Goal: Task Accomplishment & Management: Manage account settings

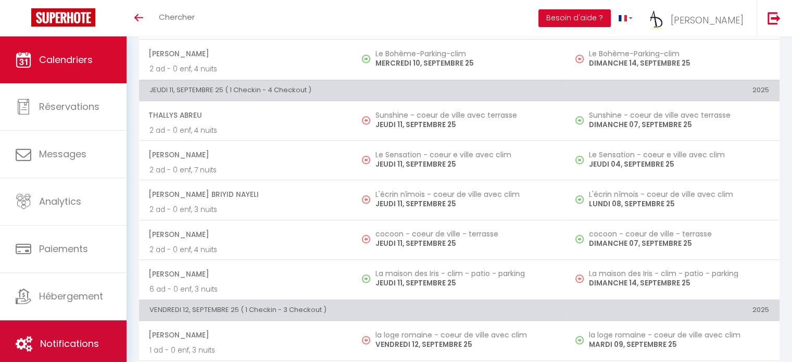
click at [88, 338] on span "Notifications" at bounding box center [69, 343] width 59 height 13
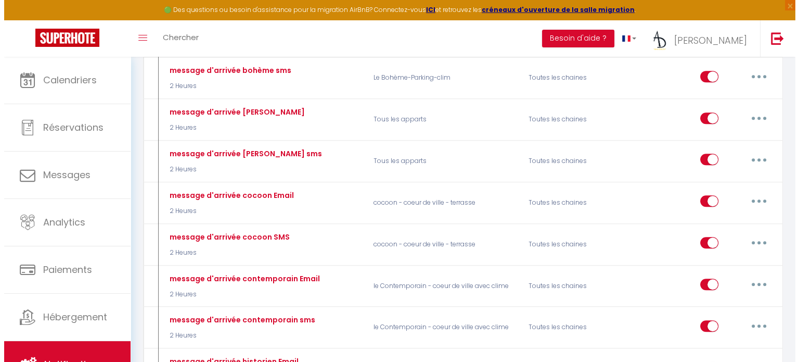
scroll to position [528, 0]
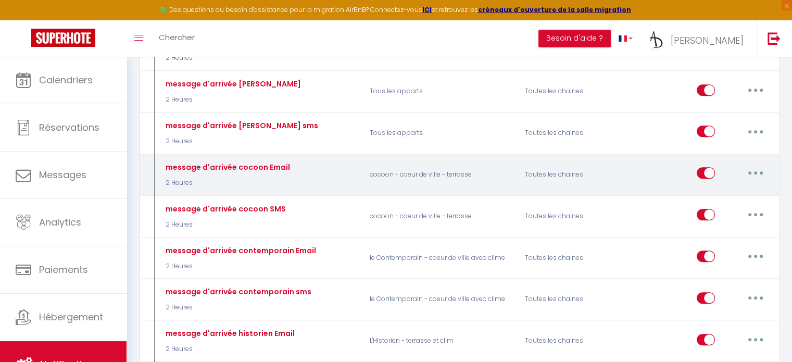
click at [756, 171] on icon "button" at bounding box center [755, 172] width 3 height 3
click at [719, 188] on link "Editer" at bounding box center [728, 197] width 77 height 18
type input "message d'arrivée cocoon Email"
select select "2 Heures"
select select "if_booking_is_paid"
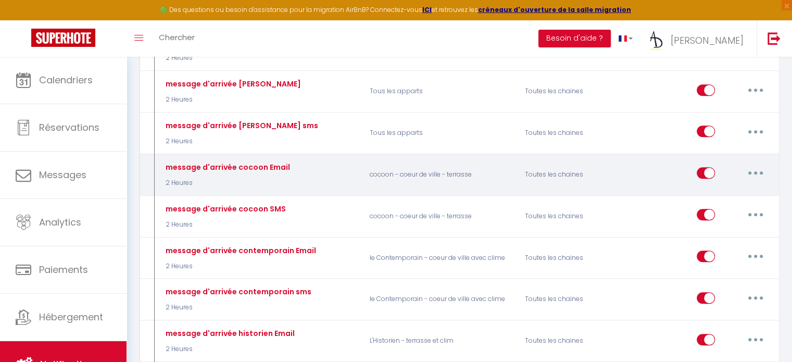
checkbox input "true"
checkbox input "false"
radio input "true"
type input "Instruction d'arrivée pour votre logement a Nimes"
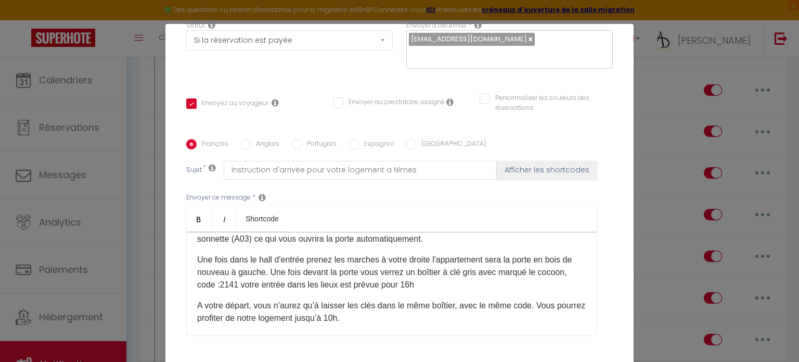
scroll to position [152, 0]
click at [262, 285] on p "Une fois dans le hall d'entrée prenez les marches à votre droite l'appartement …" at bounding box center [391, 271] width 389 height 37
click at [240, 143] on input "Anglais" at bounding box center [245, 144] width 10 height 10
radio input "true"
checkbox input "true"
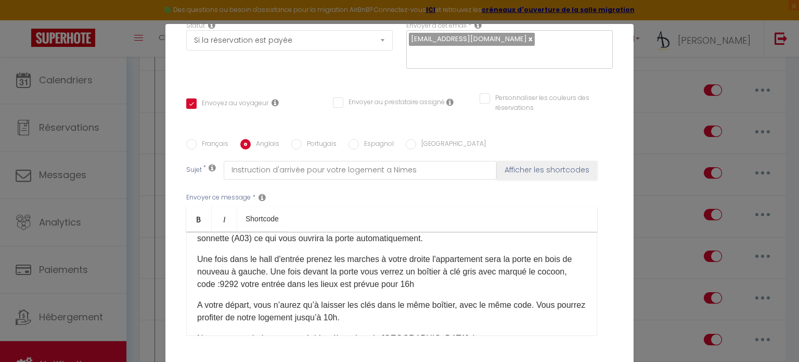
checkbox input "false"
type input "Arrival instructions for your accommodation in Nimes"
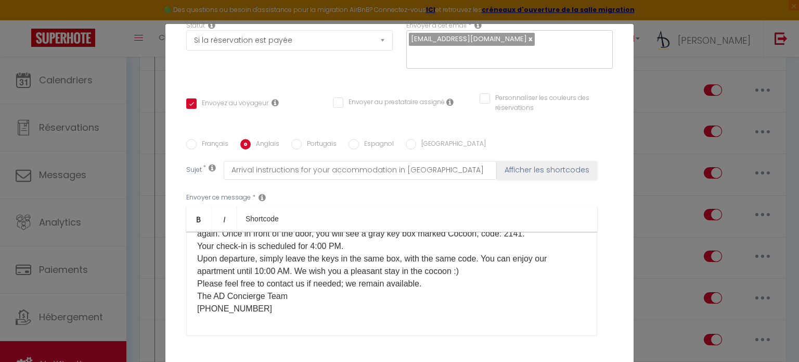
click at [554, 233] on p "It's D-DAY! I'm Léo from the AD Concierge team and I'm delighted to talk with y…" at bounding box center [391, 215] width 389 height 200
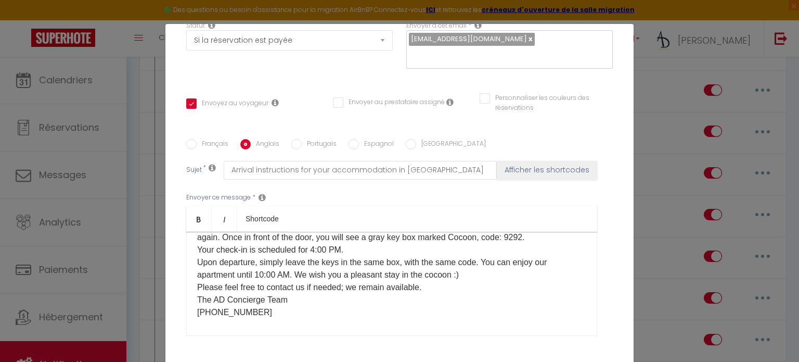
click at [319, 145] on label "Portugais" at bounding box center [319, 144] width 35 height 11
click at [302, 145] on input "Portugais" at bounding box center [296, 144] width 10 height 10
radio input "true"
checkbox input "true"
checkbox input "false"
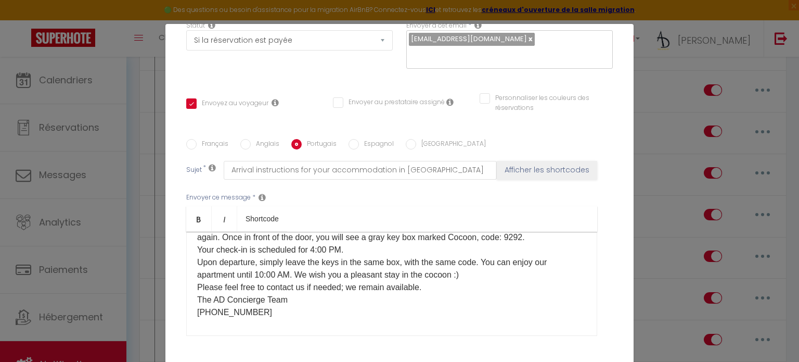
checkbox input "false"
type input "Instruções de chegada para sua acomodação em Nimes"
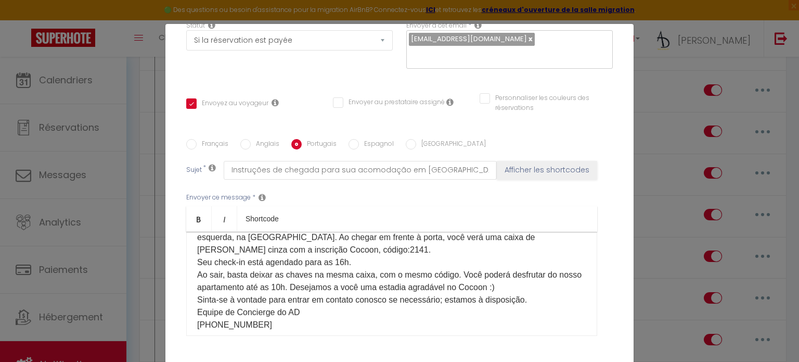
click at [328, 251] on p "É o DIA D! Sou Léo, da equipe de Concierge AD, e estou muito feliz em conversar…" at bounding box center [391, 225] width 389 height 212
click at [350, 141] on input "Espagnol" at bounding box center [354, 144] width 10 height 10
radio input "true"
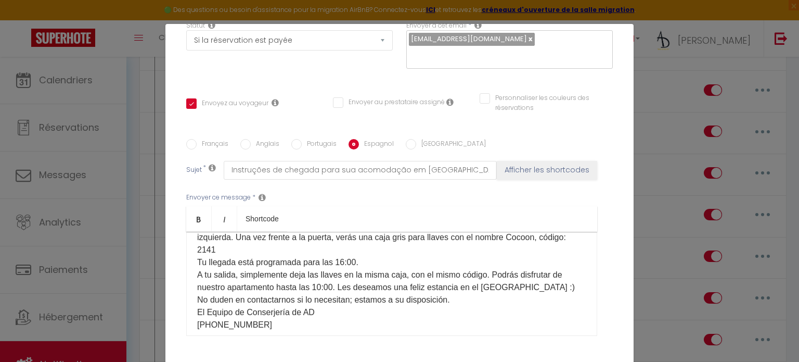
checkbox input "true"
checkbox input "false"
type input "Istruzioni per l'arrivo per il vostro alloggio a Nîmes"
click at [272, 245] on p "¡Hola! Soy Léo, del equipo de conserjería de AD, y estoy encantado de hablar co…" at bounding box center [391, 225] width 389 height 212
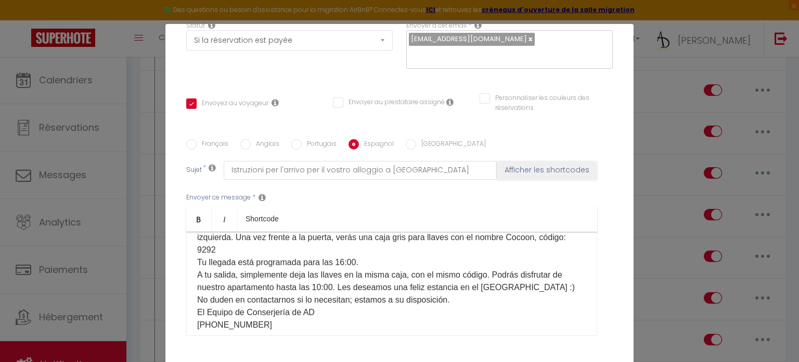
click at [406, 145] on input "Italien" at bounding box center [411, 144] width 10 height 10
radio input "true"
checkbox input "true"
checkbox input "false"
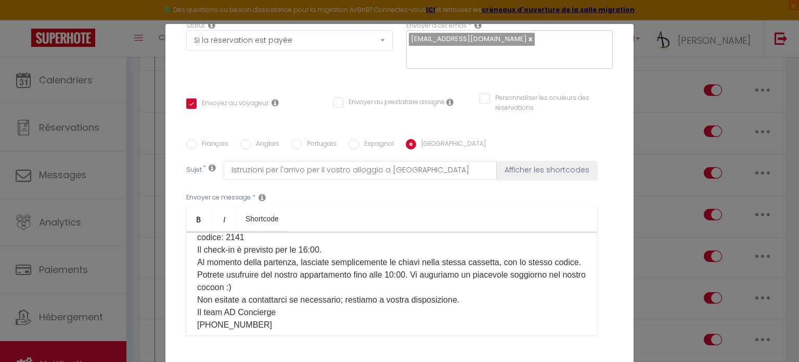
click at [316, 238] on p "È il GIORNO D! Sono Léo del team AD Concierge e sono lieto di parlarvi del nost…" at bounding box center [391, 225] width 389 height 212
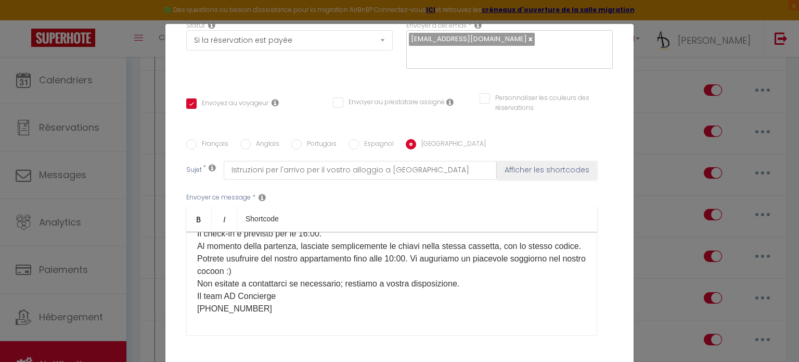
scroll to position [233, 0]
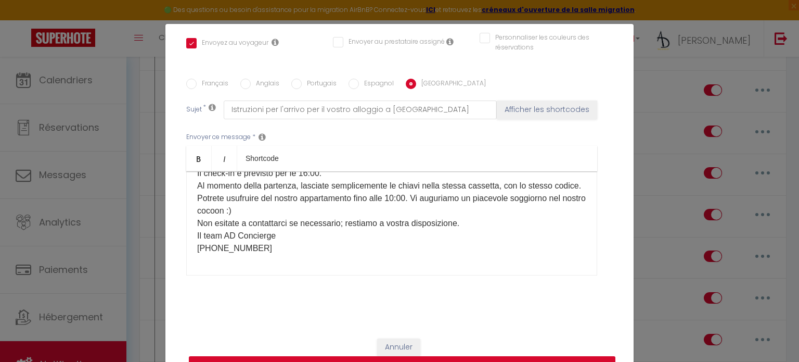
click at [386, 359] on button "Mettre à jour" at bounding box center [402, 366] width 427 height 20
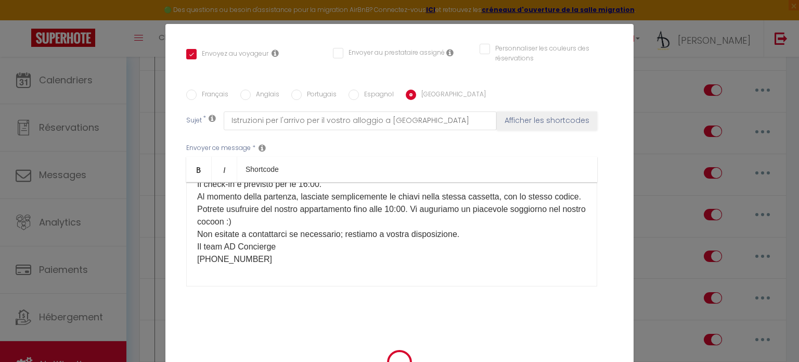
checkbox input "true"
checkbox input "false"
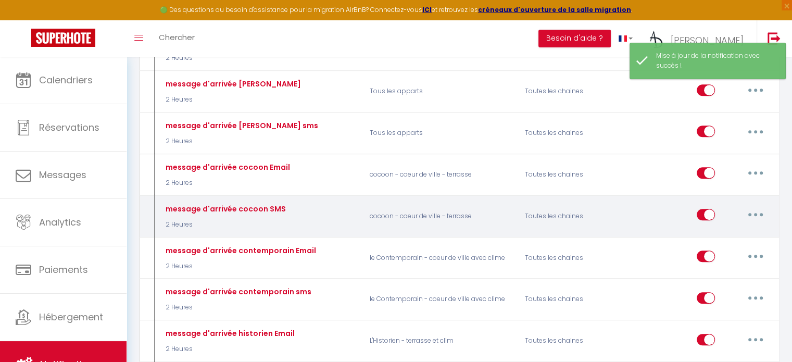
click at [760, 206] on button "button" at bounding box center [755, 214] width 29 height 17
click at [728, 235] on link "Editer" at bounding box center [728, 239] width 77 height 18
type input "message d'arrivée cocoon SMS"
select select "sms"
select select "2 Heures"
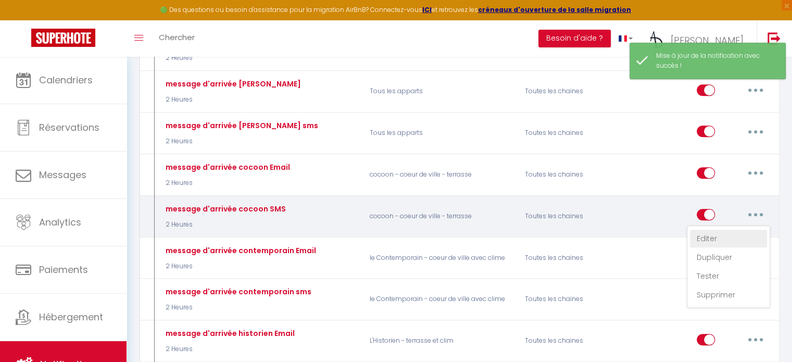
select select "if_booking_is_paid"
checkbox input "true"
checkbox input "false"
radio input "true"
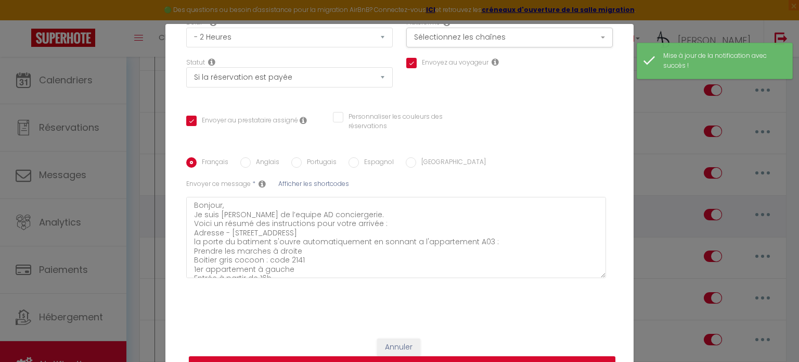
scroll to position [136, 0]
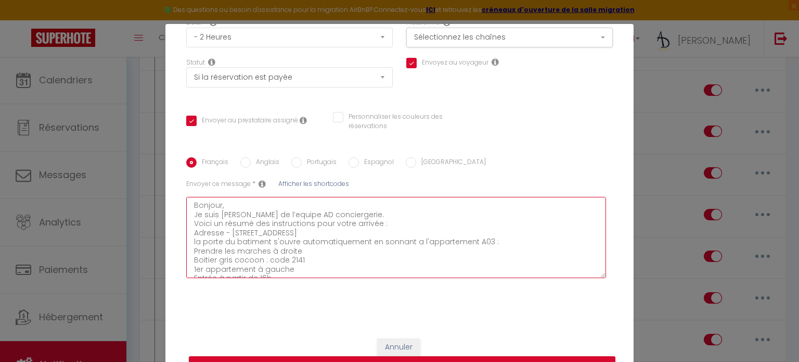
click at [354, 253] on textarea "Bonjour, Je suis Léo de l’equipe AD conciergerie. Voici un résumé des instructi…" at bounding box center [396, 237] width 420 height 81
type textarea "Bonjour, Je suis Léo de l’equipe AD conciergerie. Voici un résumé des instructi…"
checkbox input "true"
checkbox input "false"
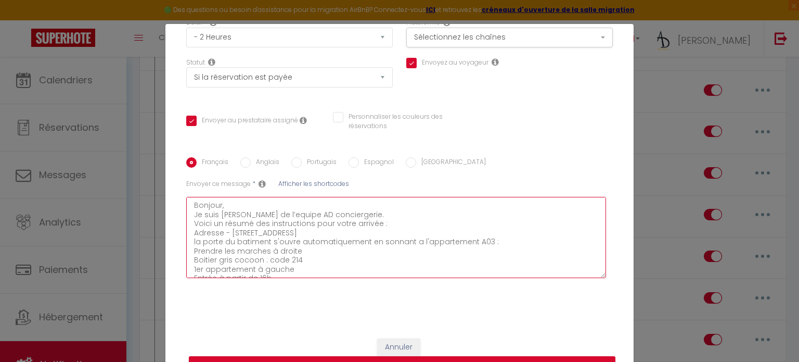
type textarea "Bonjour, Je suis Léo de l’equipe AD conciergerie. Voici un résumé des instructi…"
checkbox input "true"
checkbox input "false"
type textarea "Bonjour, Je suis Léo de l’equipe AD conciergerie. Voici un résumé des instructi…"
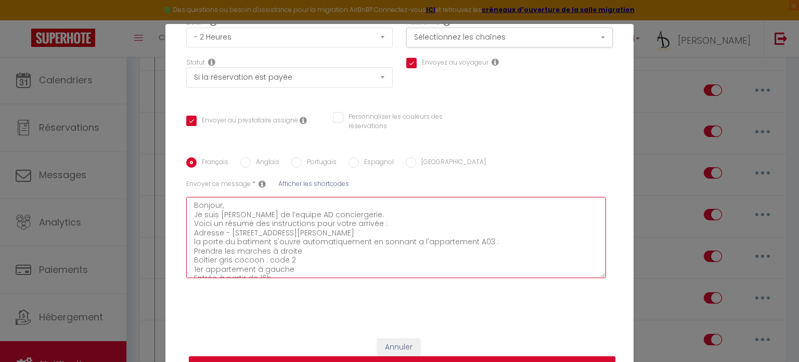
checkbox input "true"
checkbox input "false"
type textarea "Bonjour, Je suis Léo de l’equipe AD conciergerie. Voici un résumé des instructi…"
checkbox input "true"
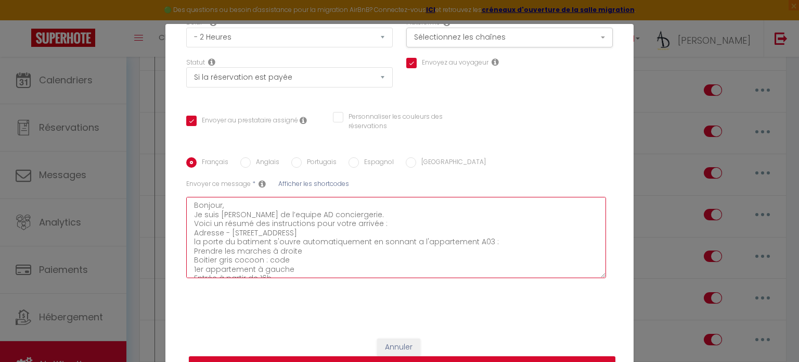
checkbox input "true"
checkbox input "false"
type textarea "Bonjour, Je suis Léo de l’equipe AD conciergerie. Voici un résumé des instructi…"
checkbox input "true"
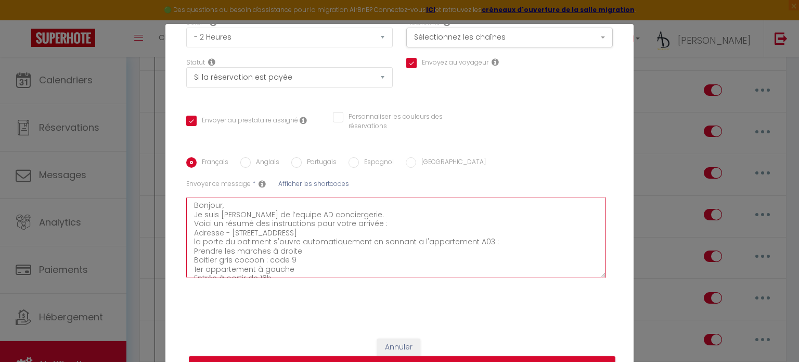
checkbox input "false"
type textarea "Bonjour, Je suis Léo de l’equipe AD conciergerie. Voici un résumé des instructi…"
checkbox input "true"
checkbox input "false"
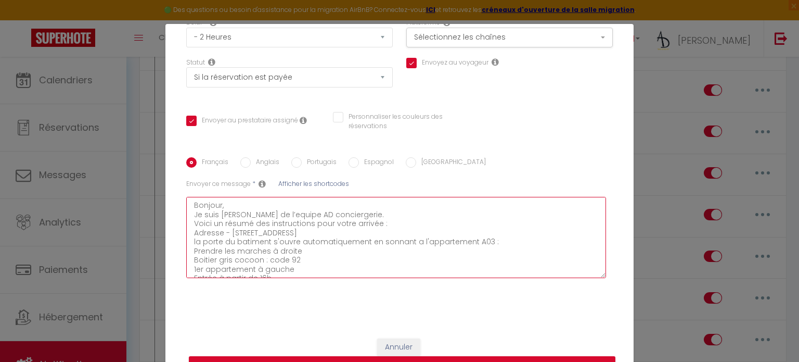
type textarea "Bonjour, Je suis Léo de l’equipe AD conciergerie. Voici un résumé des instructi…"
checkbox input "true"
checkbox input "false"
type textarea "Bonjour, Je suis Léo de l’equipe AD conciergerie. Voici un résumé des instructi…"
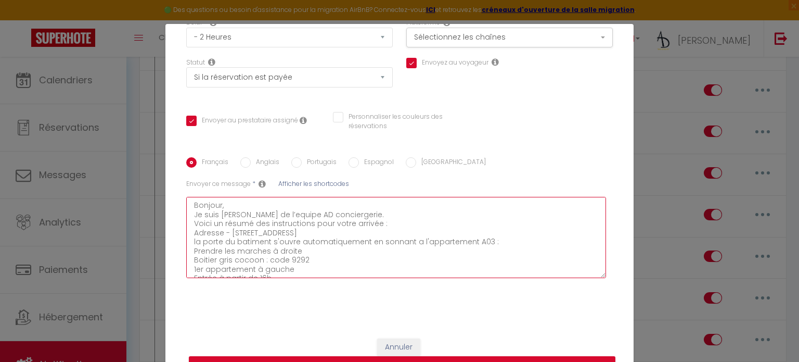
checkbox input "true"
checkbox input "false"
type textarea "Bonjour, Je suis Léo de l’equipe AD conciergerie. Voici un résumé des instructi…"
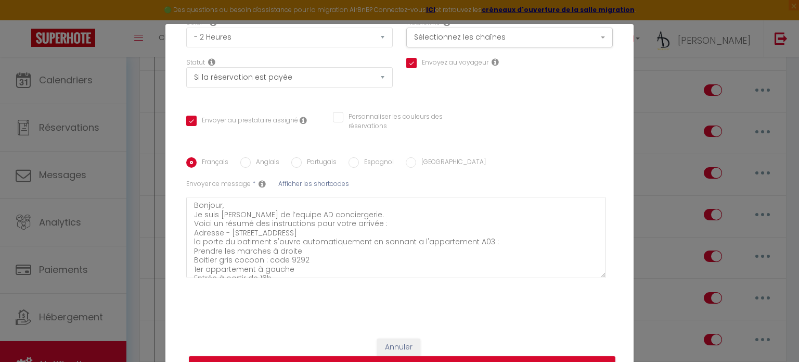
click at [246, 160] on input "Anglais" at bounding box center [245, 162] width 10 height 10
radio input "true"
checkbox input "true"
checkbox input "false"
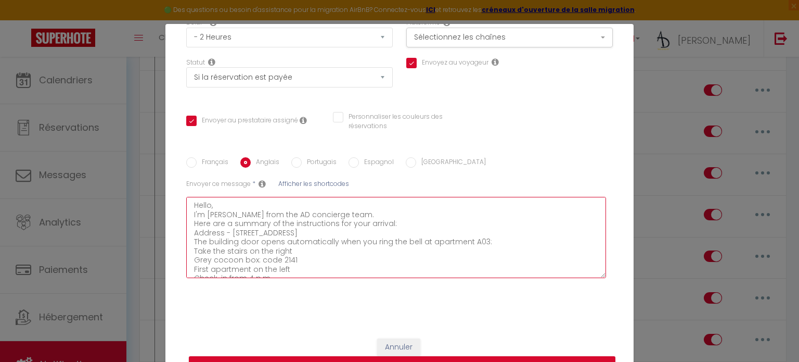
click at [300, 258] on textarea "Hello, I'm Léo from the AD concierge team. Here are a summary of the instructio…" at bounding box center [396, 237] width 420 height 81
type textarea "Hello, I'm Léo from the AD concierge team. Here are a summary of the instructio…"
checkbox input "true"
checkbox input "false"
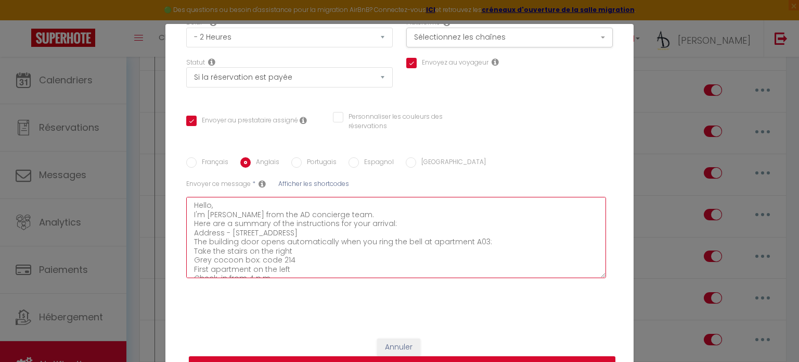
type textarea "Hello, I'm Léo from the AD concierge team. Here are a summary of the instructio…"
checkbox input "true"
checkbox input "false"
type textarea "Hello, I'm Léo from the AD concierge team. Here are a summary of the instructio…"
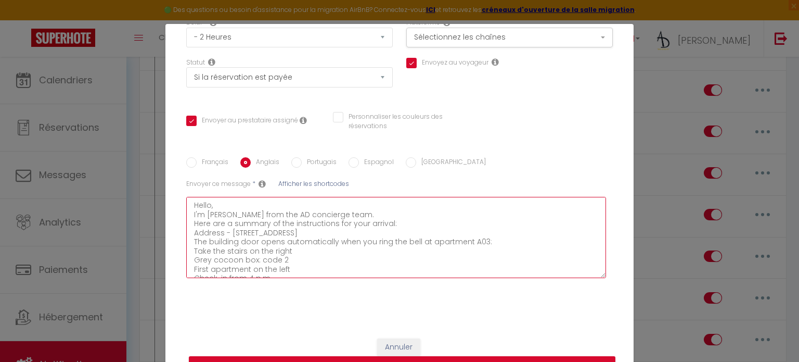
checkbox input "true"
checkbox input "false"
type textarea "Hello, I'm Léo from the AD concierge team. Here are a summary of the instructio…"
checkbox input "true"
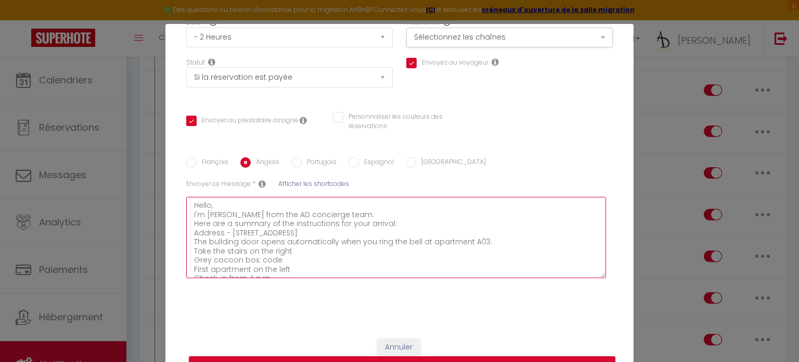
checkbox input "true"
checkbox input "false"
type textarea "Hello, I'm Léo from the AD concierge team. Here are a summary of the instructio…"
checkbox input "true"
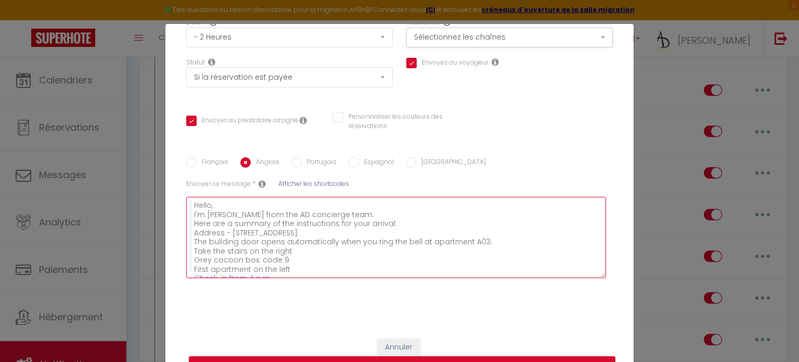
checkbox input "false"
type textarea "Hello, I'm Léo from the AD concierge team. Here are a summary of the instructio…"
checkbox input "true"
checkbox input "false"
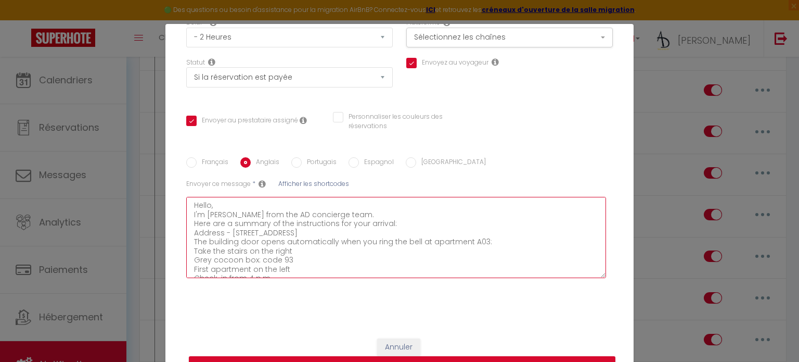
type textarea "Hello, I'm Léo from the AD concierge team. Here are a summary of the instructio…"
checkbox input "true"
checkbox input "false"
type textarea "Hello, I'm Léo from the AD concierge team. Here are a summary of the instructio…"
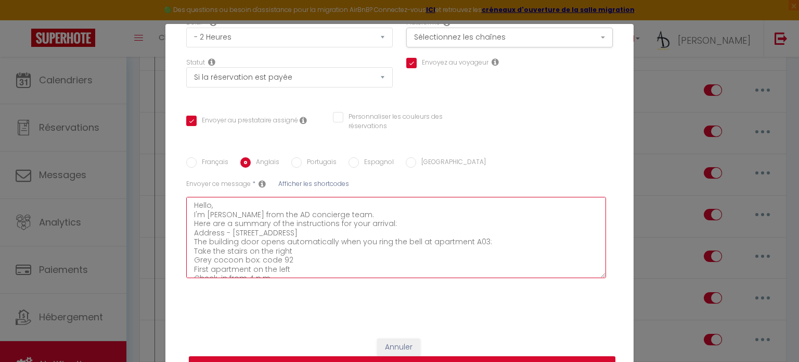
checkbox input "true"
checkbox input "false"
type textarea "Hello, I'm Léo from the AD concierge team. Here are a summary of the instructio…"
checkbox input "true"
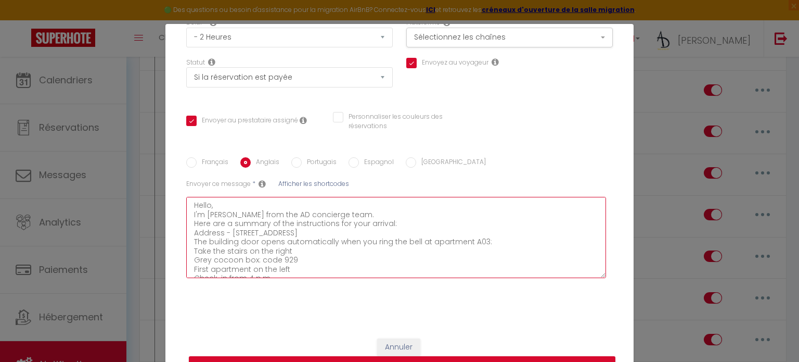
checkbox input "true"
checkbox input "false"
type textarea "Hello, I'm Léo from the AD concierge team. Here are a summary of the instructio…"
checkbox input "true"
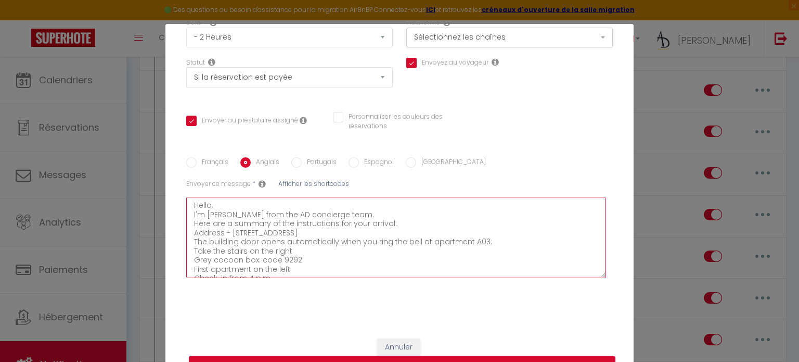
checkbox input "false"
type textarea "Hello, I'm Léo from the AD concierge team. Here are a summary of the instructio…"
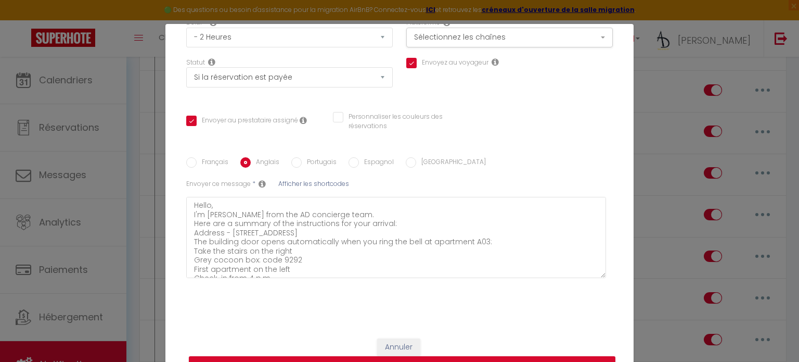
click at [316, 171] on div "Français Anglais Portugais Espagnol Italien Sujet * Afficher les shortcodes Env…" at bounding box center [400, 222] width 432 height 131
click at [321, 164] on label "Portugais" at bounding box center [319, 162] width 35 height 11
click at [302, 164] on input "Portugais" at bounding box center [296, 162] width 10 height 10
radio input "true"
checkbox input "true"
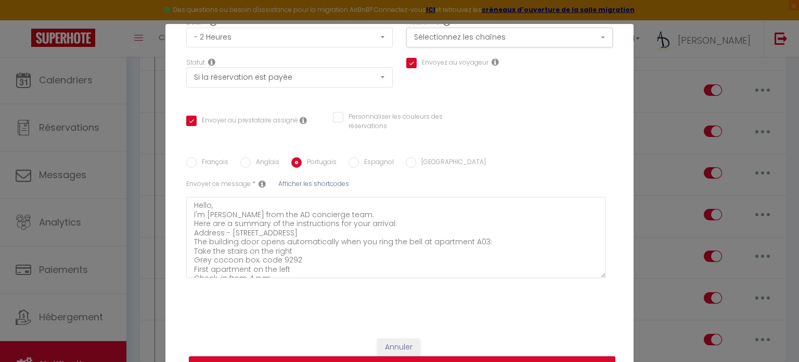
checkbox input "true"
checkbox input "false"
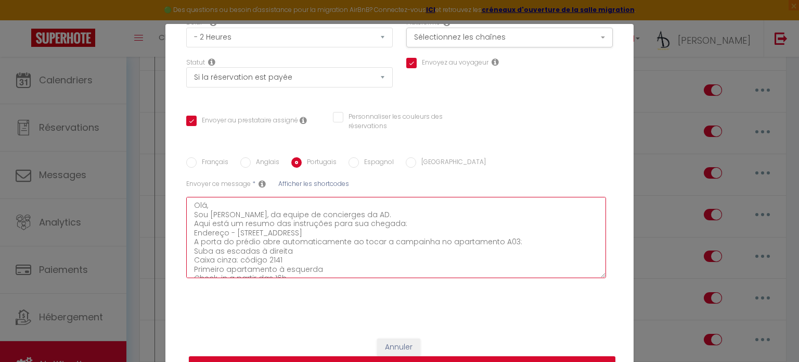
click at [294, 257] on textarea "Olá, Sou Léo, da equipe de concierges da AD. Aqui está um resumo das instruções…" at bounding box center [396, 237] width 420 height 81
type textarea "Olá, Sou Léo, da equipe de concierges da AD. Aqui está um resumo das instruções…"
checkbox input "true"
checkbox input "false"
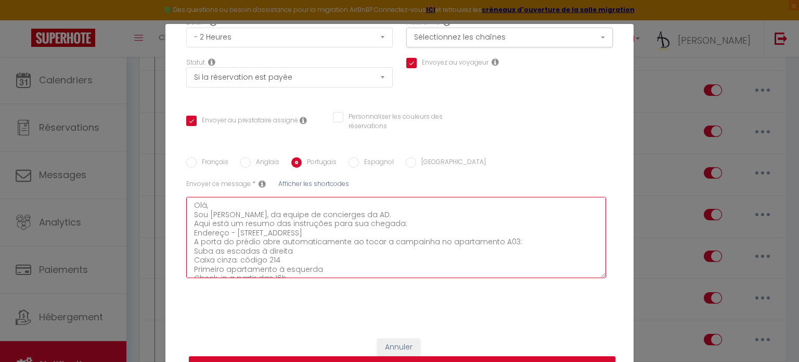
type textarea "Olá, Sou Léo, da equipe de concierges da AD. Aqui está um resumo das instruções…"
checkbox input "true"
checkbox input "false"
type textarea "Olá, Sou Léo, da equipe de concierges da AD. Aqui está um resumo das instruções…"
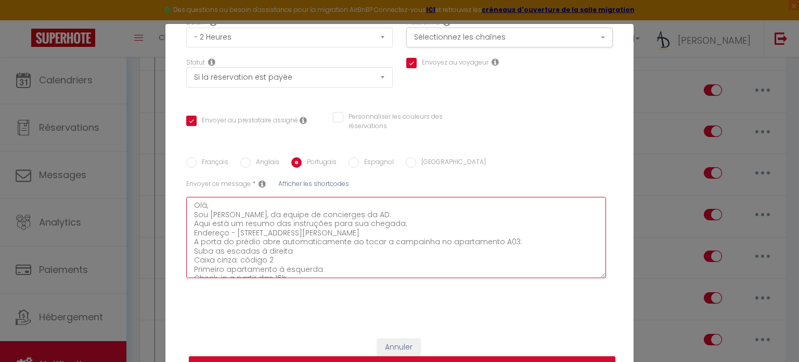
checkbox input "true"
checkbox input "false"
type textarea "Olá, Sou Léo, da equipe de concierges da AD. Aqui está um resumo das instruções…"
checkbox input "true"
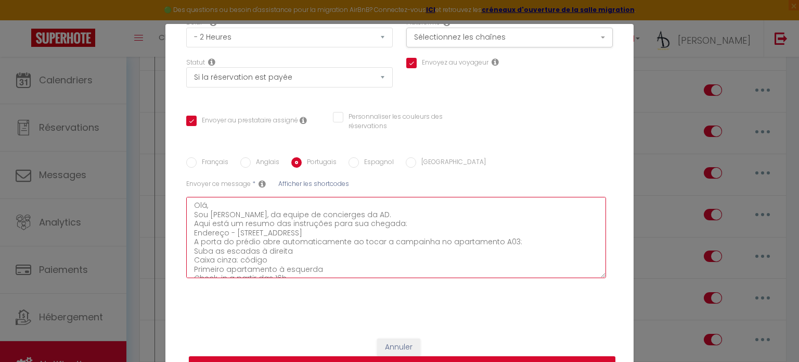
checkbox input "true"
checkbox input "false"
type textarea "Olá, Sou Léo, da equipe de concierges da AD. Aqui está um resumo das instruções…"
checkbox input "true"
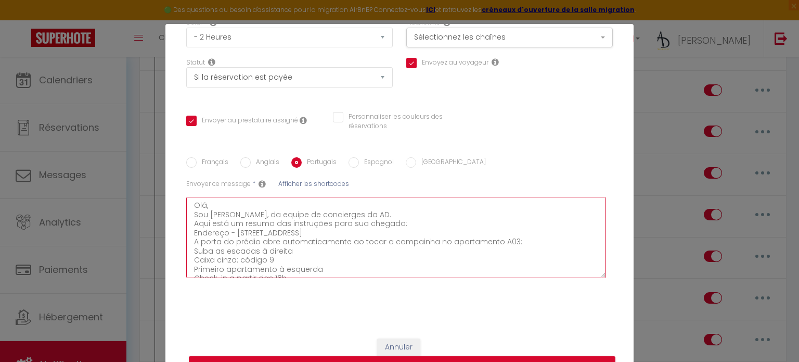
checkbox input "false"
type textarea "Olá, Sou Léo, da equipe de concierges da AD. Aqui está um resumo das instruções…"
checkbox input "true"
checkbox input "false"
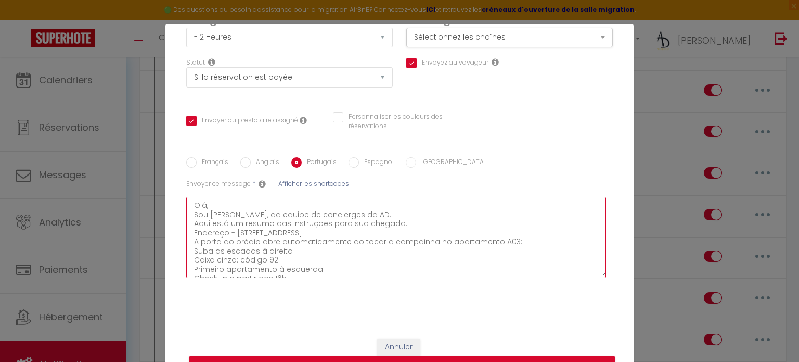
type textarea "Olá, Sou Léo, da equipe de concierges da AD. Aqui está um resumo das instruções…"
checkbox input "true"
checkbox input "false"
type textarea "Olá, Sou Léo, da equipe de concierges da AD. Aqui está um resumo das instruções…"
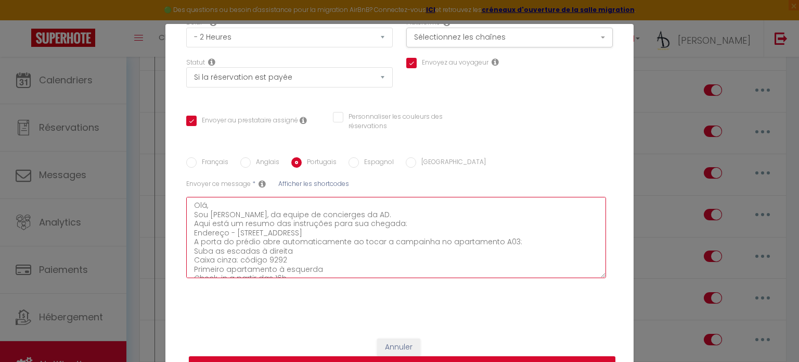
checkbox input "true"
checkbox input "false"
type textarea "Olá, Sou Léo, da equipe de concierges da AD. Aqui está um resumo das instruções…"
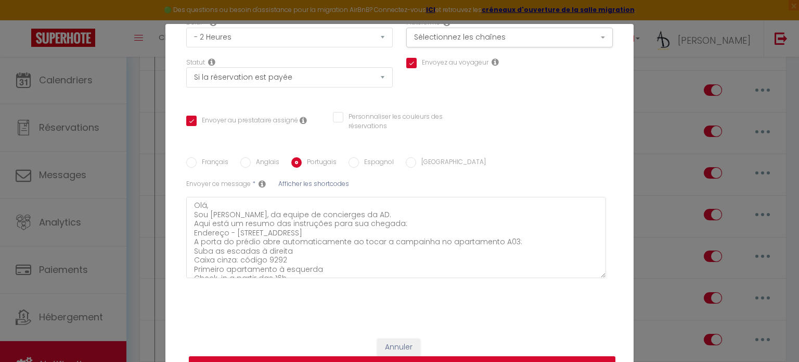
click at [367, 159] on label "Espagnol" at bounding box center [376, 162] width 35 height 11
click at [359, 159] on input "Espagnol" at bounding box center [354, 162] width 10 height 10
radio input "true"
checkbox input "true"
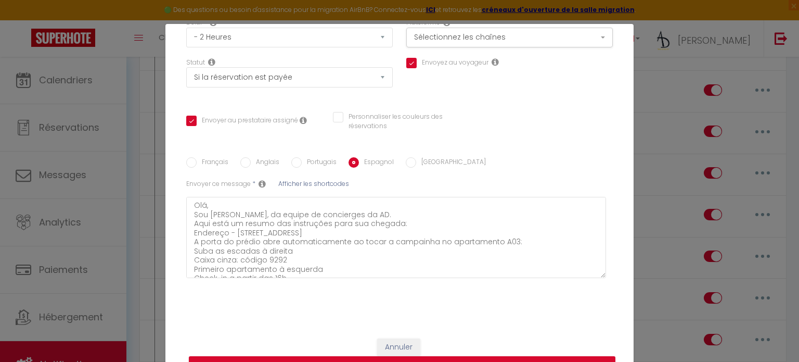
checkbox input "false"
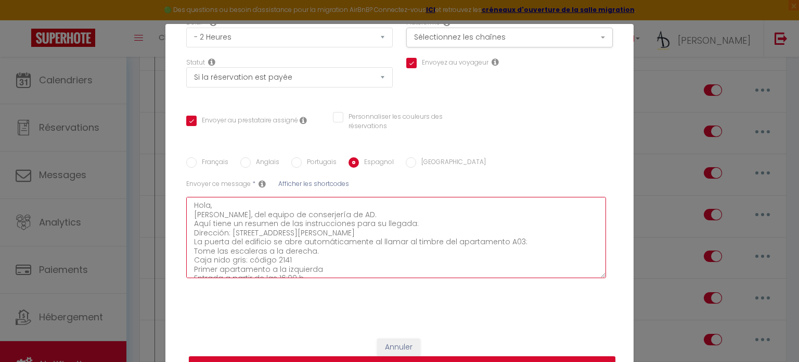
click at [310, 261] on textarea "Hola, Soy Léo, del equipo de conserjería de AD. Aquí tiene un resumen de las in…" at bounding box center [396, 237] width 420 height 81
type textarea "Hola, Soy Léo, del equipo de conserjería de AD. Aquí tiene un resumen de las in…"
checkbox input "true"
checkbox input "false"
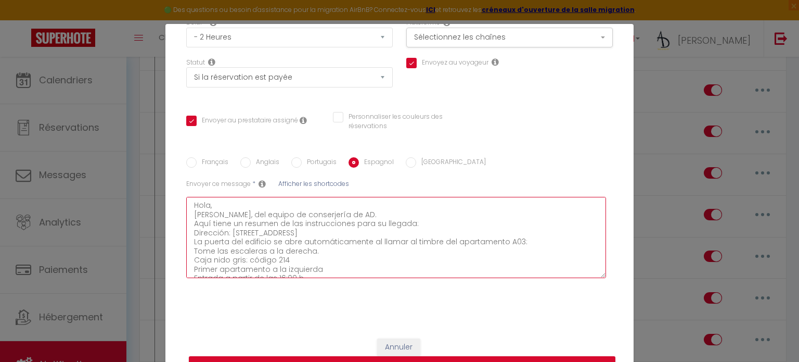
type textarea "Hola, Soy Léo, del equipo de conserjería de AD. Aquí tiene un resumen de las in…"
checkbox input "true"
checkbox input "false"
type textarea "Hola, Soy Léo, del equipo de conserjería de AD. Aquí tiene un resumen de las in…"
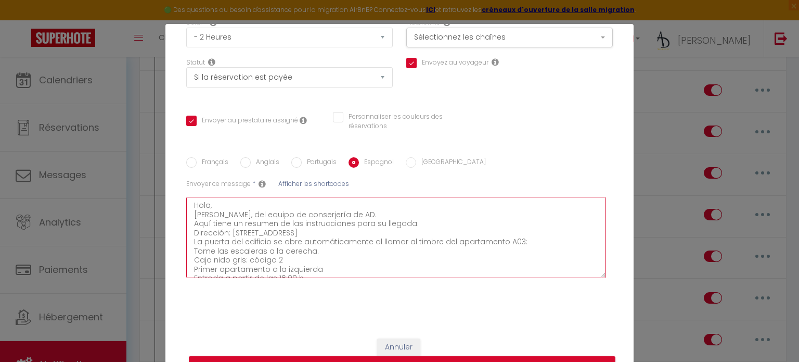
checkbox input "true"
checkbox input "false"
type textarea "Hola, Soy Léo, del equipo de conserjería de AD. Aquí tiene un resumen de las in…"
checkbox input "true"
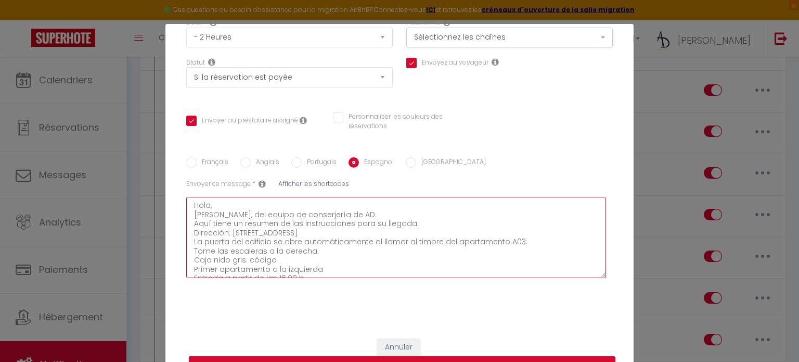
checkbox input "true"
checkbox input "false"
type textarea "Hola, Soy Léo, del equipo de conserjería de AD. Aquí tiene un resumen de las in…"
checkbox input "true"
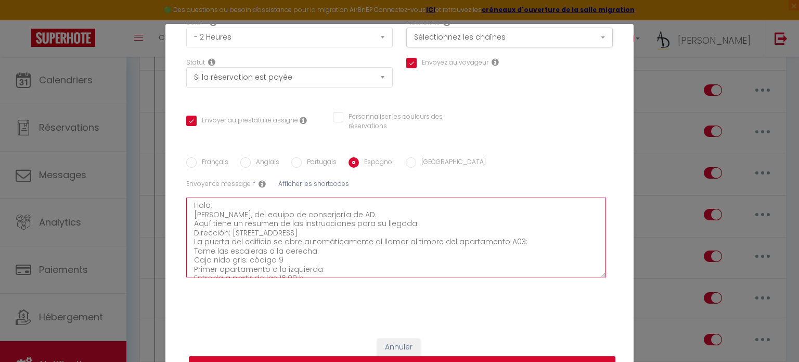
checkbox input "false"
type textarea "Hola, Soy Léo, del equipo de conserjería de AD. Aquí tiene un resumen de las in…"
checkbox input "true"
checkbox input "false"
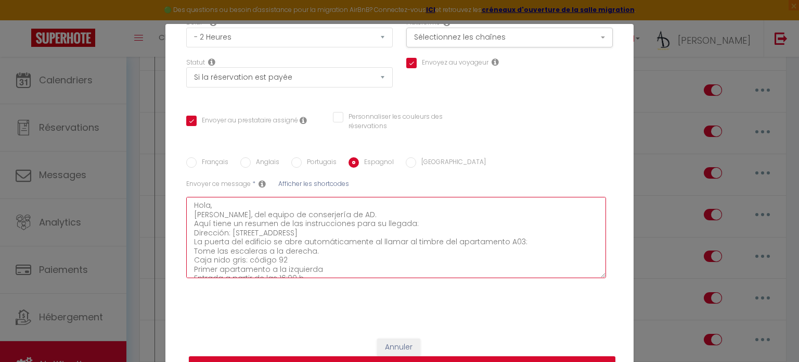
type textarea "Hola, Soy Léo, del equipo de conserjería de AD. Aquí tiene un resumen de las in…"
checkbox input "true"
checkbox input "false"
type textarea "Hola, Soy Léo, del equipo de conserjería de AD. Aquí tiene un resumen de las in…"
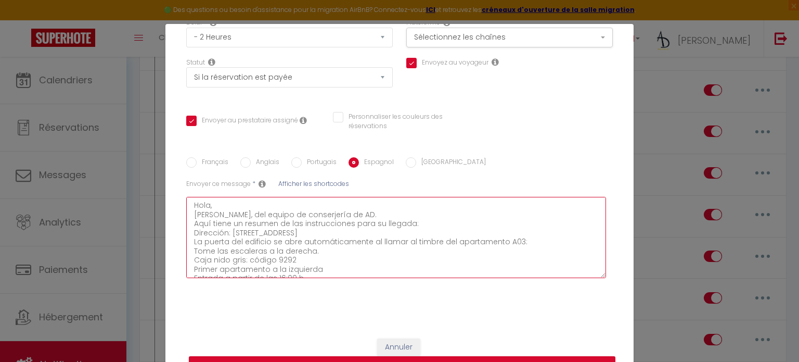
checkbox input "true"
checkbox input "false"
type textarea "Hola, Soy Léo, del equipo de conserjería de AD. Aquí tiene un resumen de las in…"
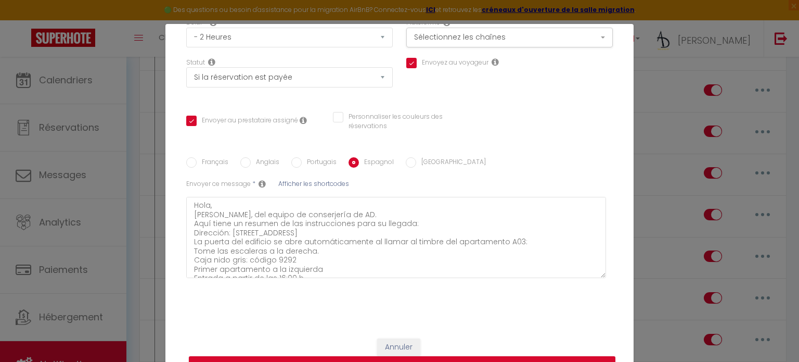
click at [408, 163] on input "Italien" at bounding box center [411, 162] width 10 height 10
radio input "true"
checkbox input "true"
checkbox input "false"
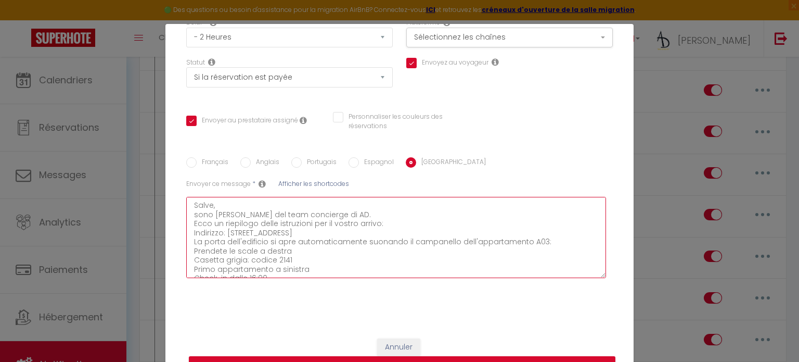
click at [295, 261] on textarea "Salve, sono Léo del team concierge di AD. Ecco un riepilogo delle istruzioni pe…" at bounding box center [396, 237] width 420 height 81
type textarea "Salve, sono Léo del team concierge di AD. Ecco un riepilogo delle istruzioni pe…"
checkbox input "true"
checkbox input "false"
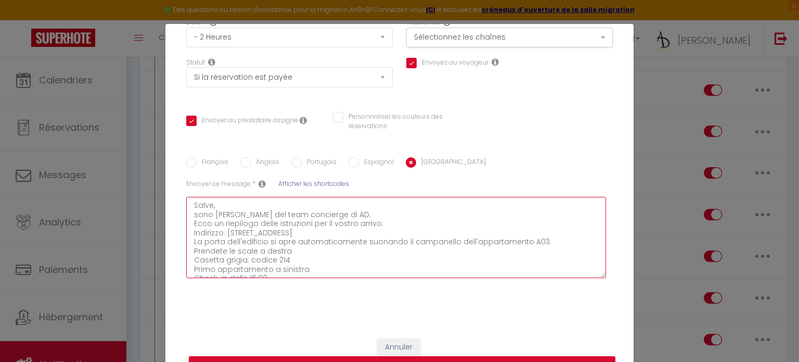
type textarea "Salve, sono Léo del team concierge di AD. Ecco un riepilogo delle istruzioni pe…"
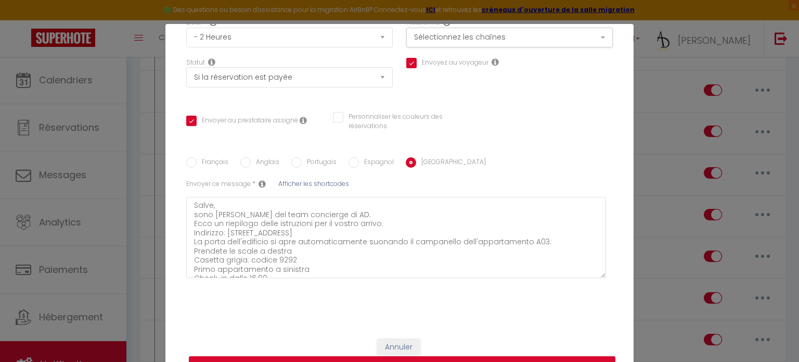
click at [332, 356] on button "Mettre à jour" at bounding box center [402, 366] width 427 height 20
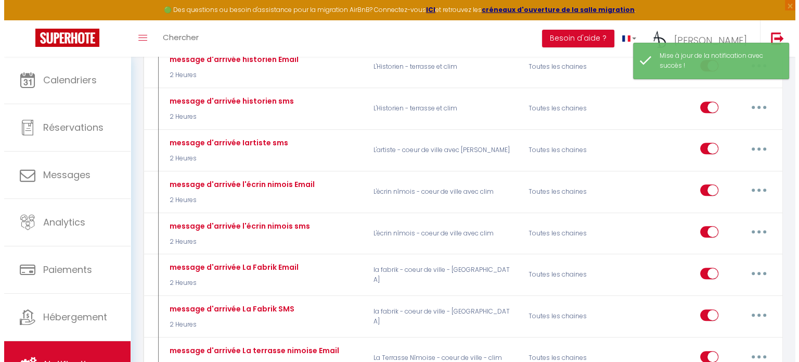
scroll to position [804, 0]
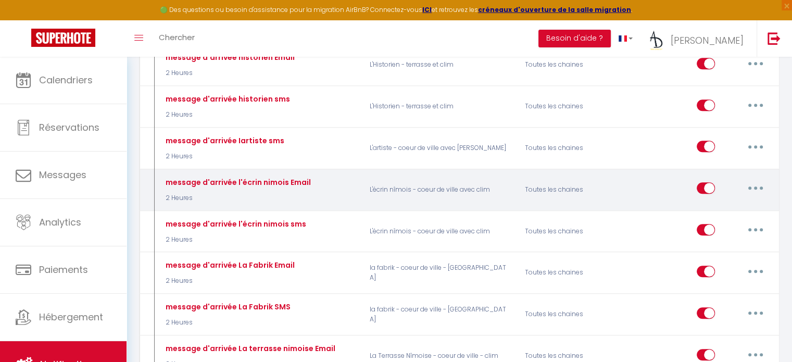
click at [756, 180] on button "button" at bounding box center [755, 188] width 29 height 17
click at [717, 206] on link "Editer" at bounding box center [728, 212] width 77 height 18
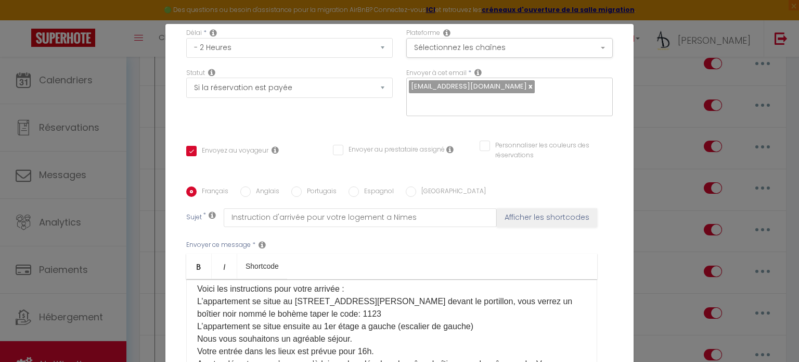
scroll to position [108, 0]
click at [412, 309] on p "Voici les instructions pour votre arrivée : L’appartement se situe au 13 rue Lo…" at bounding box center [391, 338] width 389 height 112
click at [244, 198] on div "Français Anglais Portugais Espagnol Italien Sujet * Instruction d'arrivée pour …" at bounding box center [400, 291] width 432 height 210
click at [244, 193] on input "Anglais" at bounding box center [245, 191] width 10 height 10
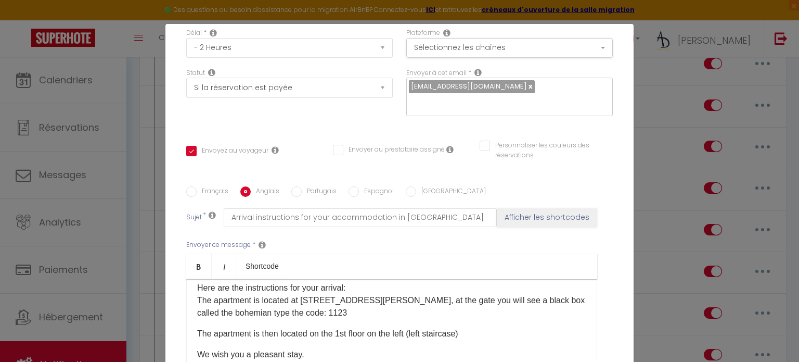
click at [322, 313] on p "Here are the instructions for your arrival: The apartment is located at 13 rue …" at bounding box center [391, 300] width 389 height 37
click at [320, 196] on label "Portugais" at bounding box center [319, 191] width 35 height 11
click at [302, 196] on input "Portugais" at bounding box center [296, 191] width 10 height 10
click at [344, 314] on p "Aqui estão as instruções para sua chegada: O apartamento está localizado na rue…" at bounding box center [391, 300] width 389 height 37
click at [369, 191] on label "Espagnol" at bounding box center [376, 191] width 35 height 11
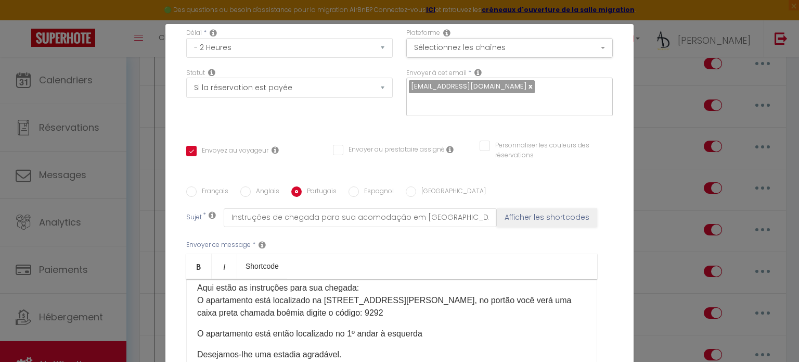
click at [359, 191] on input "Espagnol" at bounding box center [354, 191] width 10 height 10
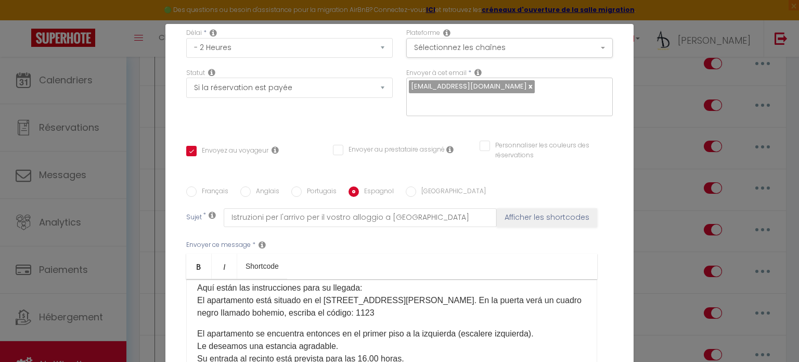
click at [385, 318] on p "Aquí están las instrucciones para su llegada: El apartamento está situado en el…" at bounding box center [391, 300] width 389 height 37
click at [422, 196] on label "Italien" at bounding box center [451, 191] width 70 height 11
click at [416, 196] on input "Italien" at bounding box center [411, 191] width 10 height 10
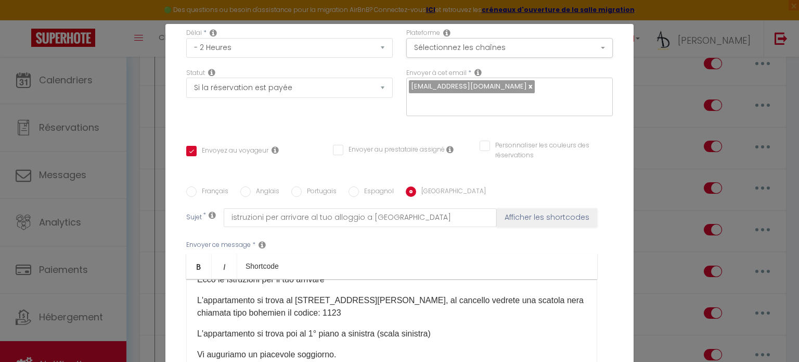
click at [367, 308] on p "L'appartamento si trova al 13 di rue Louis Laget, al cancello vedrete una scato…" at bounding box center [391, 306] width 389 height 25
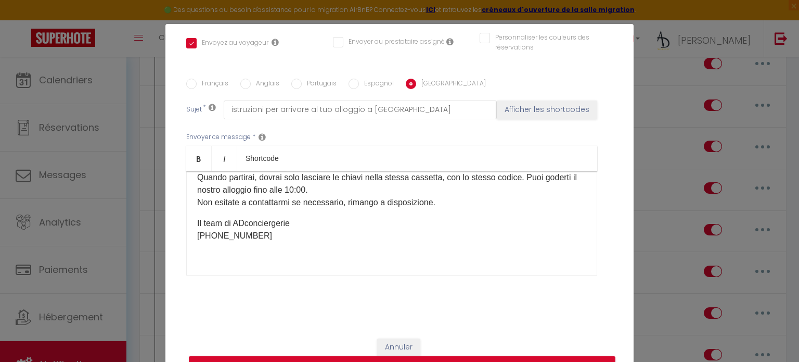
scroll to position [47, 0]
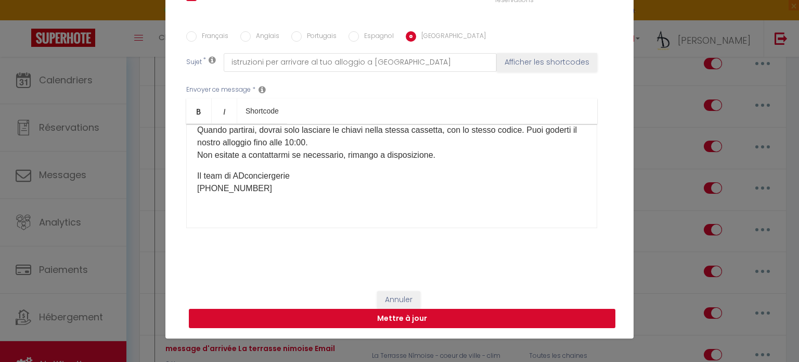
click at [432, 310] on button "Mettre à jour" at bounding box center [402, 319] width 427 height 20
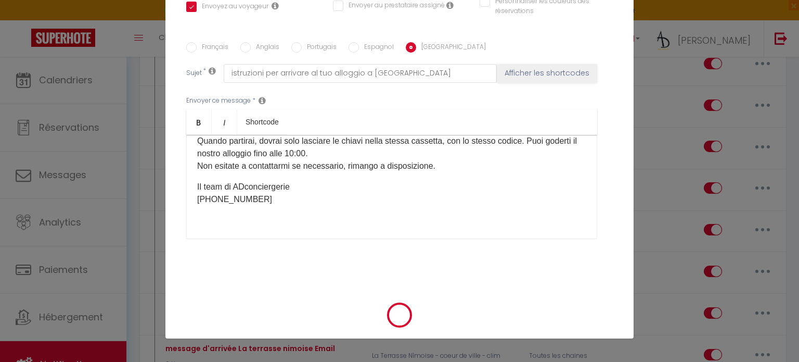
scroll to position [222, 0]
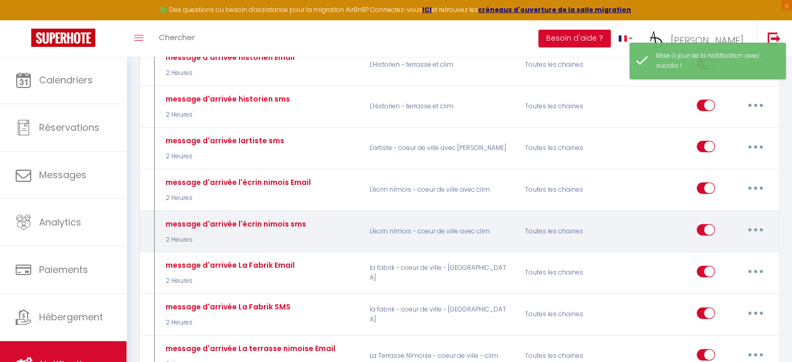
click at [750, 221] on button "button" at bounding box center [755, 229] width 29 height 17
click at [722, 245] on link "Editer" at bounding box center [728, 254] width 77 height 18
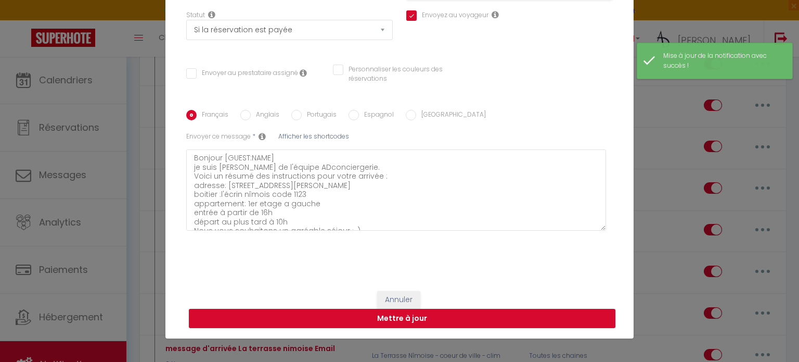
scroll to position [136, 0]
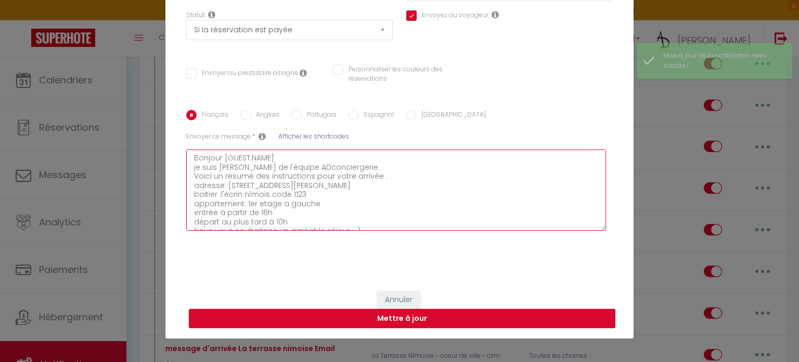
click at [391, 192] on textarea "Bonjour [GUEST:NAME] je suis Léo de l'équipe ADconciergerie. Voici un résumé de…" at bounding box center [396, 189] width 420 height 81
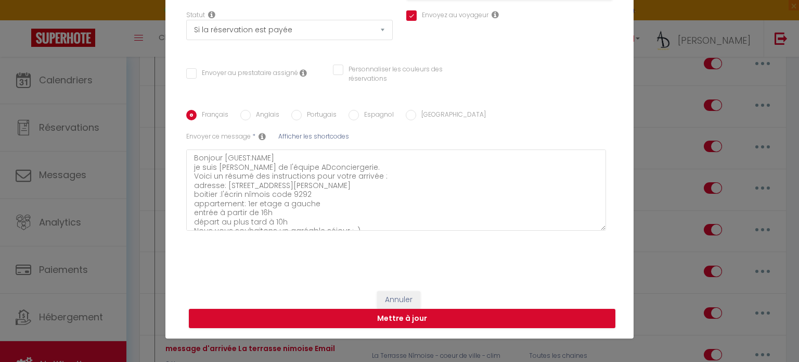
click at [245, 118] on input "Anglais" at bounding box center [245, 115] width 10 height 10
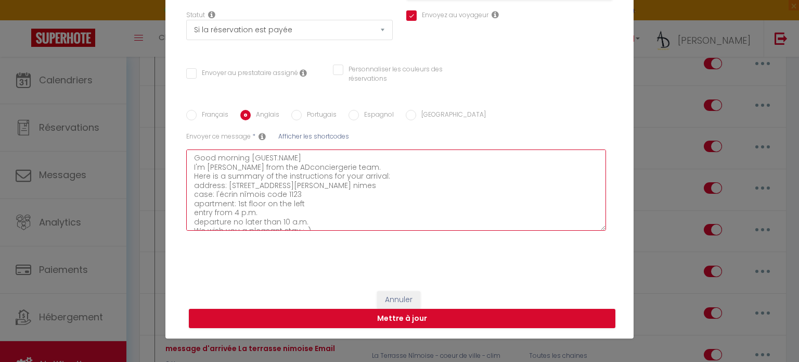
click at [322, 192] on textarea "Good morning [GUEST:NAME] I'm Léo from the ADconciergerie team. Here is a summa…" at bounding box center [396, 189] width 420 height 81
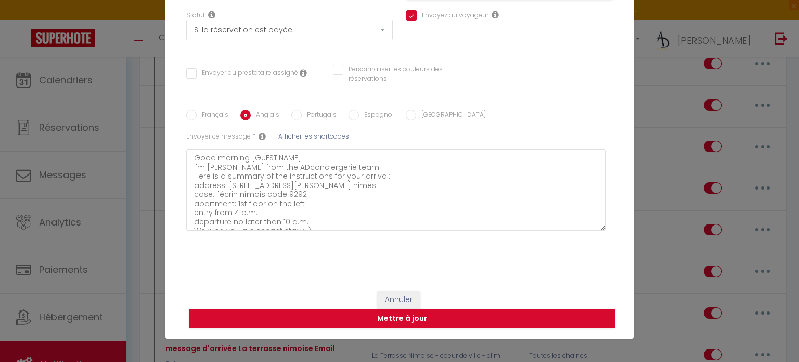
click at [314, 116] on label "Portugais" at bounding box center [319, 115] width 35 height 11
click at [302, 116] on input "Portugais" at bounding box center [296, 115] width 10 height 10
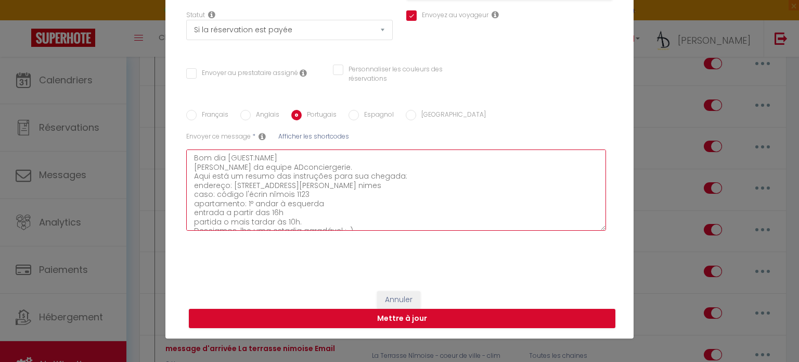
click at [315, 202] on textarea "Bom dia [GUEST:NAME] Sou Léo da equipe ADconciergerie. Aqui está um resumo das …" at bounding box center [396, 189] width 420 height 81
click at [315, 193] on textarea "Bom dia [GUEST:NAME] Sou Léo da equipe ADconciergerie. Aqui está um resumo das …" at bounding box center [396, 189] width 420 height 81
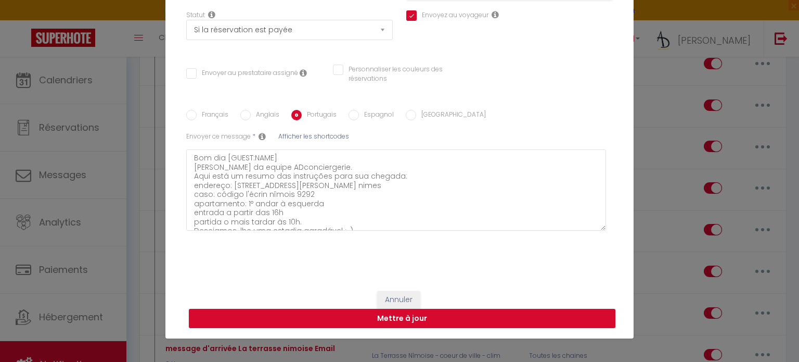
click at [373, 118] on label "Espagnol" at bounding box center [376, 115] width 35 height 11
click at [359, 118] on input "Espagnol" at bounding box center [354, 115] width 10 height 10
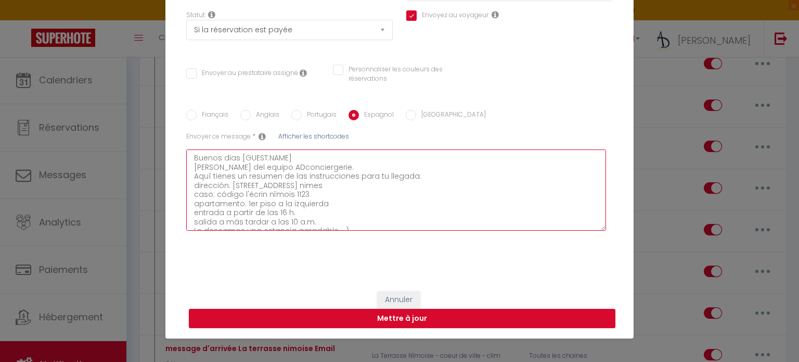
click at [327, 192] on textarea "Buenos dias [GUEST:NAME] Soy Léo del equipo ADconciergerie. Aquí tienes un resu…" at bounding box center [396, 189] width 420 height 81
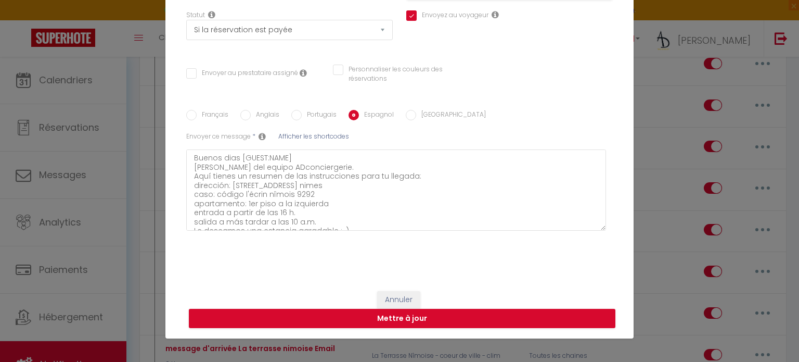
click at [406, 117] on input "Italien" at bounding box center [411, 115] width 10 height 10
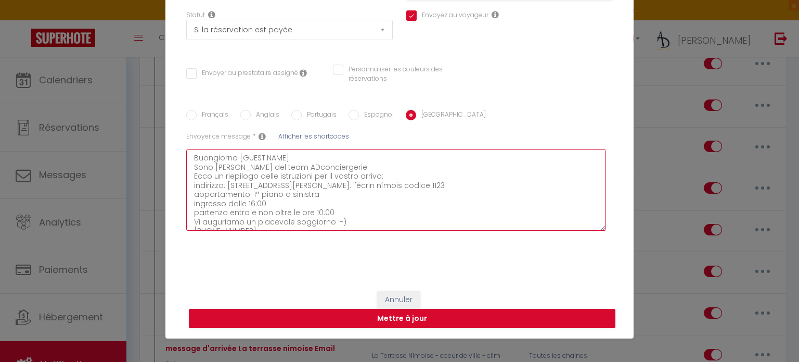
click at [315, 193] on textarea "Buongiorno [GUEST:NAME] Sono Léo del team ADconciergerie. Ecco un riepilogo del…" at bounding box center [396, 189] width 420 height 81
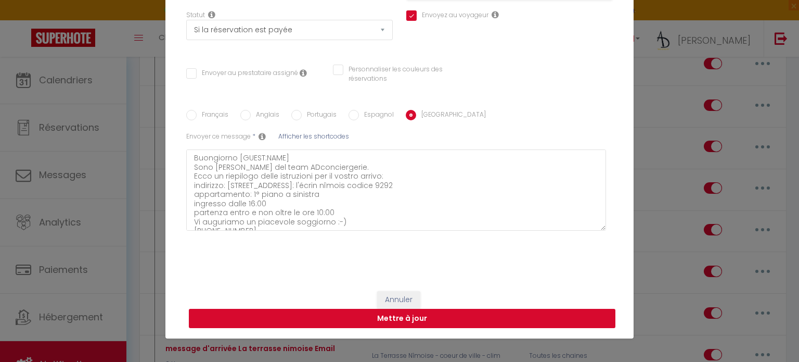
click at [288, 324] on button "Mettre à jour" at bounding box center [402, 319] width 427 height 20
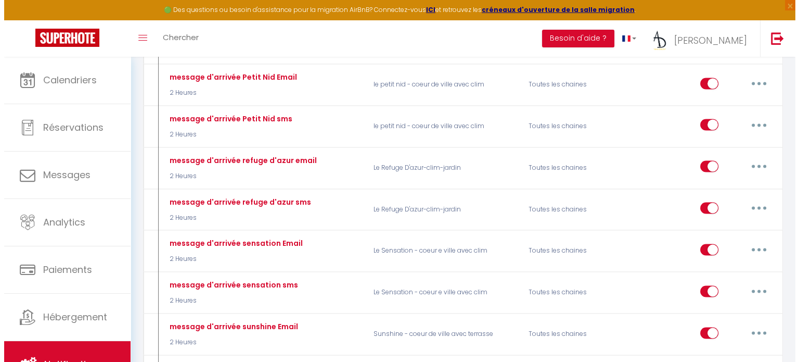
scroll to position [1694, 0]
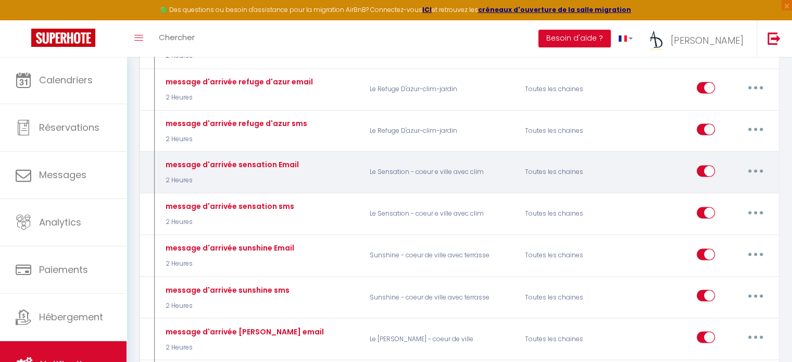
click at [760, 162] on button "button" at bounding box center [755, 170] width 29 height 17
click at [722, 185] on link "Editer" at bounding box center [728, 194] width 77 height 18
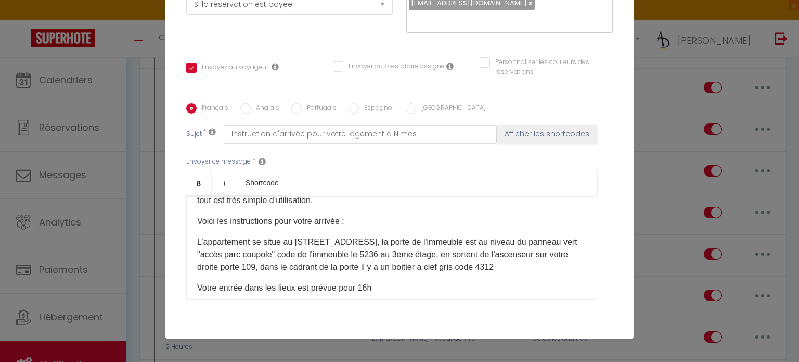
scroll to position [101, 0]
click at [355, 289] on div "​Bonjour,[GUEST:NAME]​ C'est le JOUR - J ! Je suis Léo de l'équipe AD concierge…" at bounding box center [391, 248] width 411 height 104
click at [359, 272] on p "L’appartement se situe au 20bis Boulevard Gambetta, la porte de l'immeuble est …" at bounding box center [391, 253] width 389 height 37
click at [256, 102] on div "Français Anglais Portugais Espagnol Italien Sujet * Instruction d'arrivée pour …" at bounding box center [399, 207] width 427 height 241
click at [255, 116] on div "Français Anglais Portugais Espagnol Italien Sujet * Instruction d'arrivée pour …" at bounding box center [400, 208] width 432 height 210
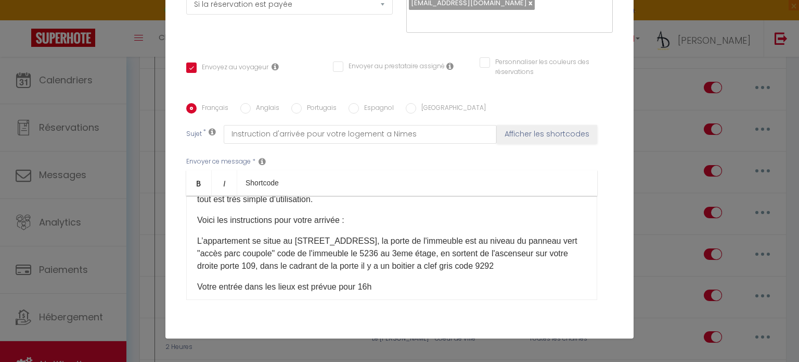
click at [255, 109] on label "Anglais" at bounding box center [265, 108] width 29 height 11
click at [251, 109] on input "Anglais" at bounding box center [245, 108] width 10 height 10
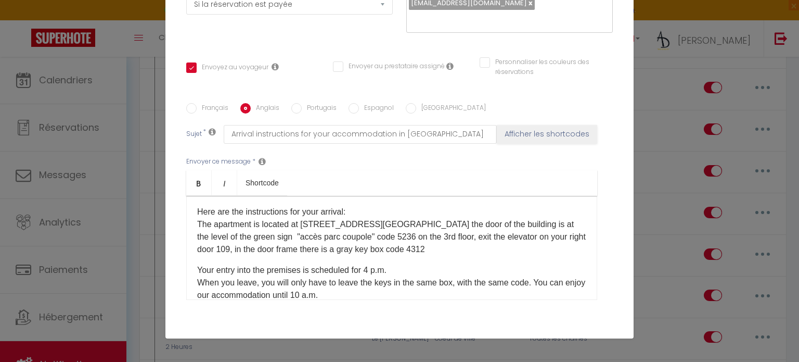
click at [463, 247] on p "Here are the instructions for your arrival: The apartment is located at 20bis B…" at bounding box center [391, 231] width 389 height 50
click at [323, 106] on label "Portugais" at bounding box center [319, 108] width 35 height 11
click at [302, 106] on input "Portugais" at bounding box center [296, 108] width 10 height 10
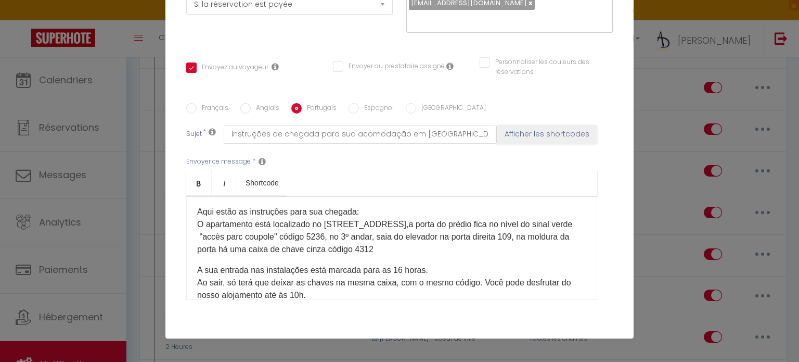
click at [449, 257] on div "​Bom dia,[GUEST:NAME]​ É DIA D! Sou Léo, da equipe de conciergerie da AD e tenh…" at bounding box center [391, 248] width 411 height 104
click at [459, 244] on p "Aqui estão as instruções para sua chegada: O apartamento está localizado no 20b…" at bounding box center [391, 231] width 389 height 50
click at [359, 108] on label "Espagnol" at bounding box center [376, 108] width 35 height 11
click at [359, 108] on input "Espagnol" at bounding box center [354, 108] width 10 height 10
click at [550, 249] on p "Aquí están las instrucciones para su llegada: El apartamento está ubicado en 20…" at bounding box center [391, 231] width 389 height 50
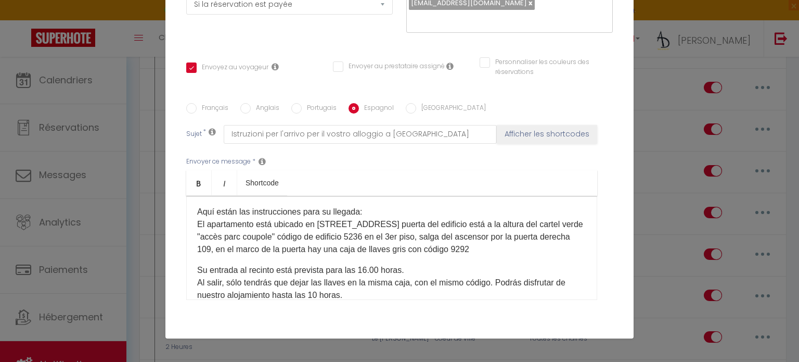
click at [422, 96] on div "Français Anglais Portugais Espagnol Italien Sujet * Istruzioni per l'arrivo per…" at bounding box center [399, 207] width 427 height 241
click at [421, 100] on div "Français Anglais Portugais Espagnol Italien Sujet * Istruzioni per l'arrivo per…" at bounding box center [399, 207] width 427 height 241
click at [421, 108] on label "Italien" at bounding box center [451, 108] width 70 height 11
click at [416, 108] on input "Italien" at bounding box center [411, 108] width 10 height 10
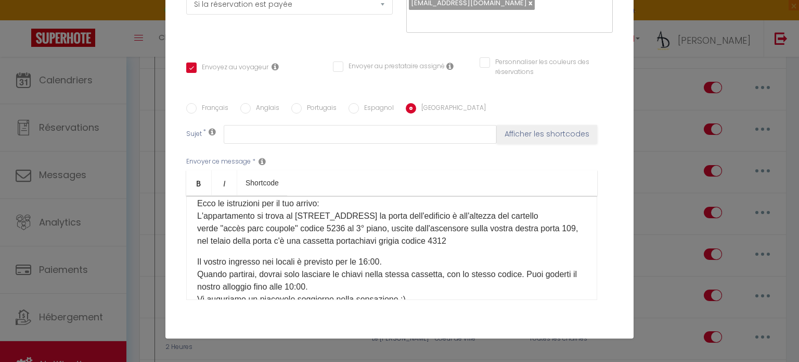
click at [491, 241] on p "Ecco le istruzioni per il tuo arrivo: L'appartamento si trova al 20bis Boulevar…" at bounding box center [391, 222] width 389 height 50
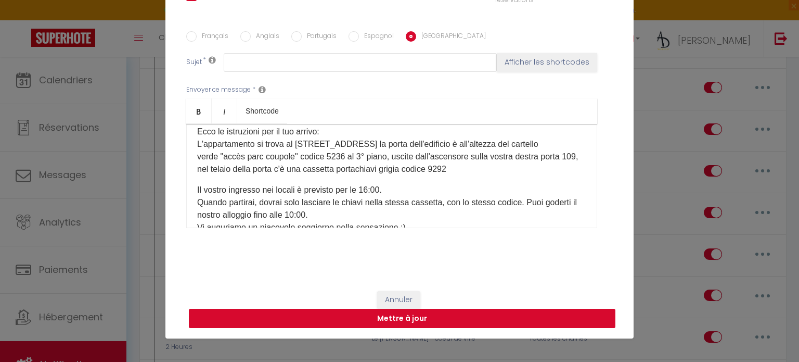
click at [539, 311] on button "Mettre à jour" at bounding box center [402, 319] width 427 height 20
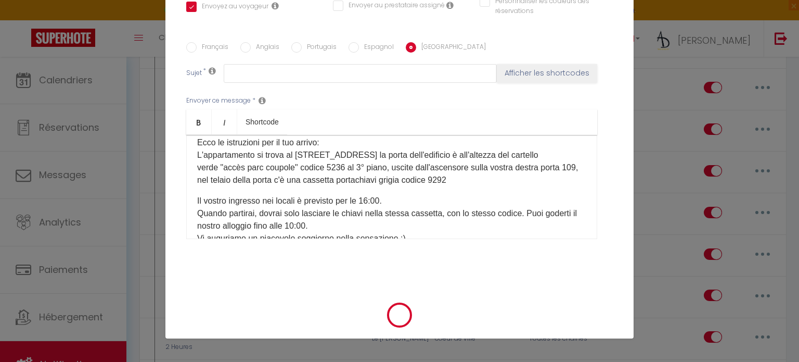
scroll to position [222, 0]
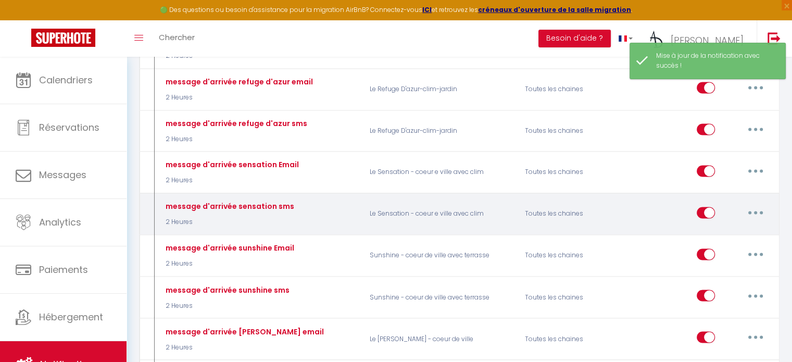
click at [756, 211] on icon "button" at bounding box center [755, 212] width 3 height 3
click at [706, 227] on link "Editer" at bounding box center [728, 236] width 77 height 18
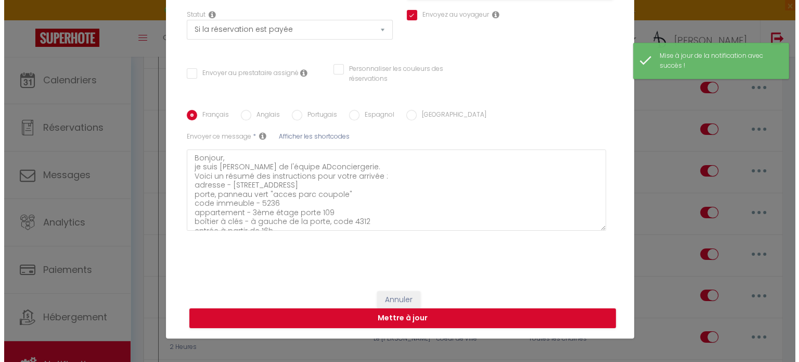
scroll to position [136, 0]
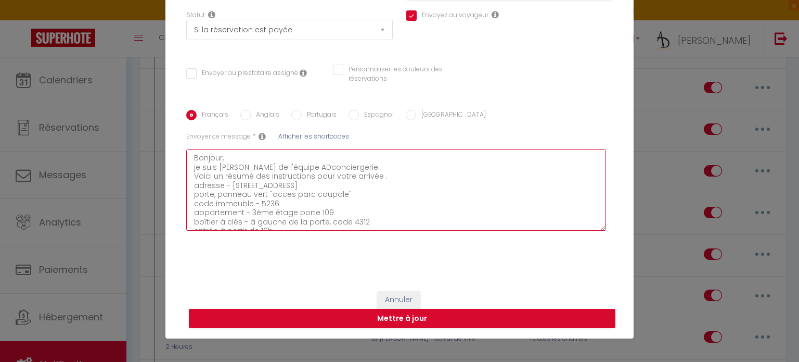
click at [369, 224] on textarea "Bonjour, je suis Léo de l'équipe ADconciergerie. Voici un résumé des instructio…" at bounding box center [396, 189] width 420 height 81
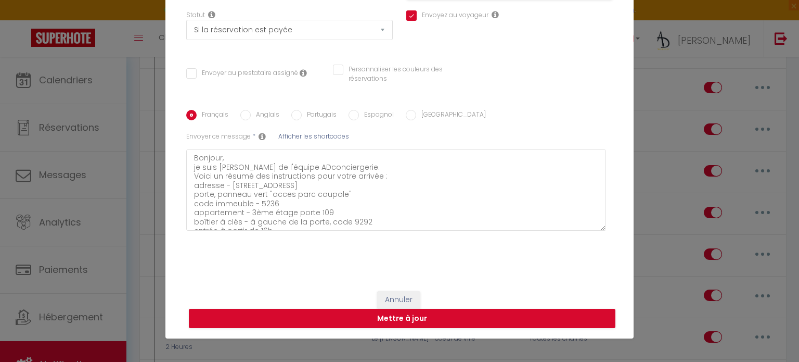
click at [246, 118] on input "Anglais" at bounding box center [245, 115] width 10 height 10
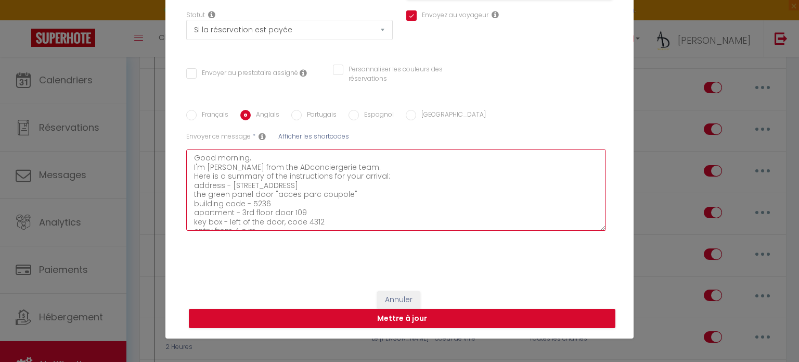
click at [336, 220] on textarea "Good morning, I'm Léo from the ADconciergerie team. Here is a summary of the in…" at bounding box center [396, 189] width 420 height 81
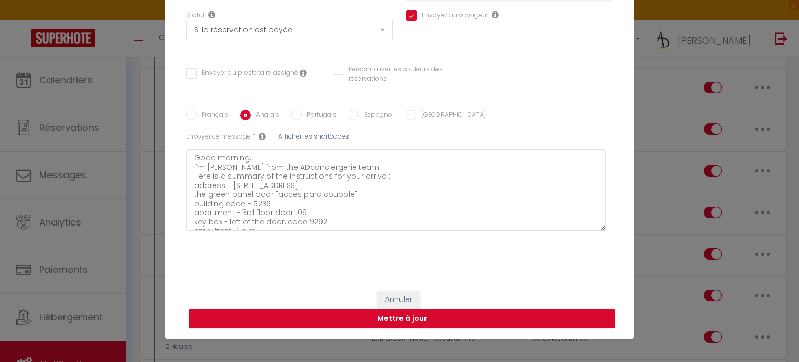
click at [317, 120] on label "Portugais" at bounding box center [319, 115] width 35 height 11
click at [302, 120] on input "Portugais" at bounding box center [296, 115] width 10 height 10
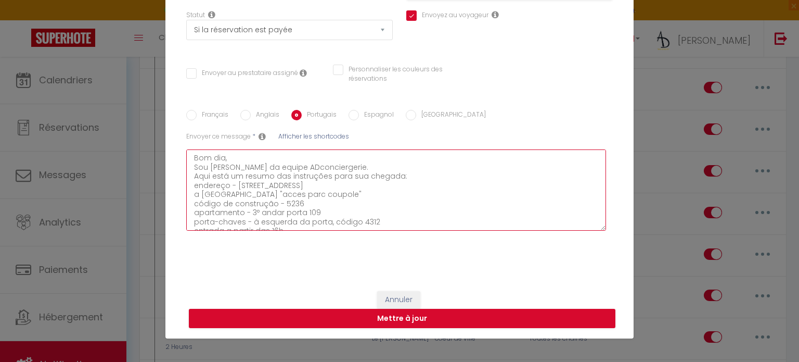
click at [385, 223] on textarea "Bom dia, Sou Léo da equipe ADconciergerie. Aqui está um resumo das instruções p…" at bounding box center [396, 189] width 420 height 81
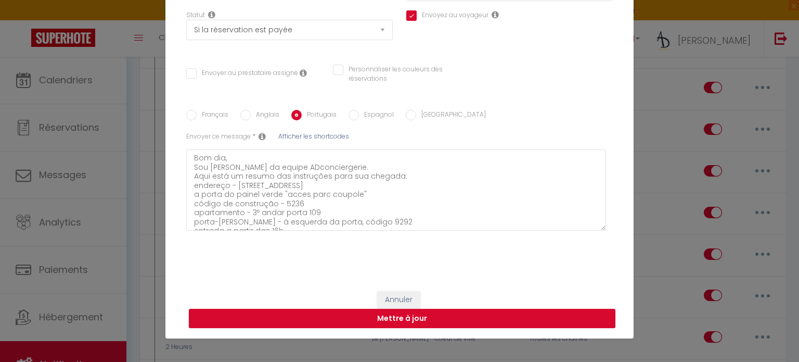
click at [378, 113] on label "Espagnol" at bounding box center [376, 115] width 35 height 11
click at [359, 113] on input "Espagnol" at bounding box center [354, 115] width 10 height 10
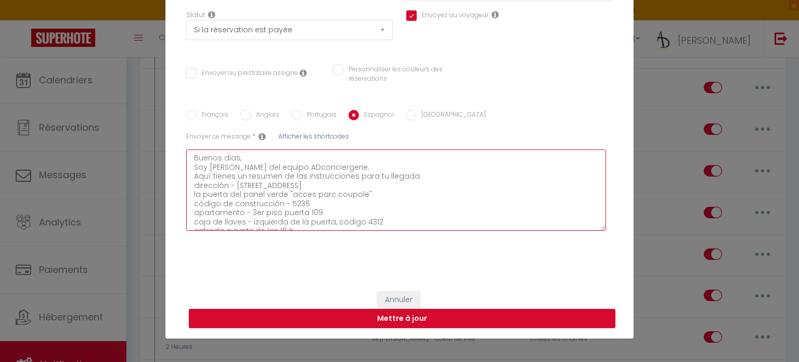
click at [397, 224] on textarea "Buenos dias, Soy Léo del equipo ADconciergerie. Aquí tienes un resumen de las i…" at bounding box center [396, 189] width 420 height 81
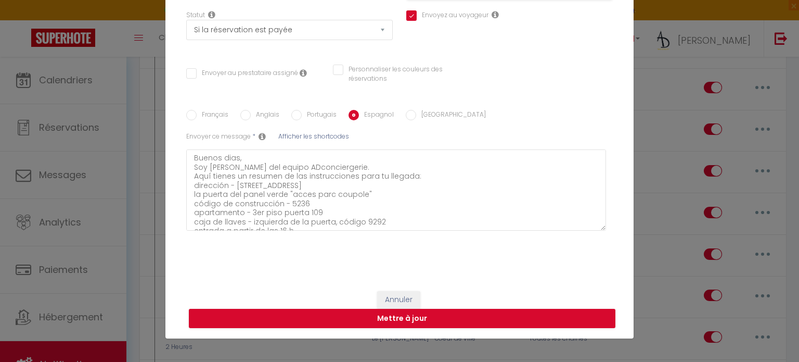
click at [430, 133] on div "Envoyer ce message * Afficher les shortcodes Buenos dias, Soy Léo del equipo AD…" at bounding box center [396, 181] width 420 height 99
click at [427, 120] on label "Italien" at bounding box center [451, 115] width 70 height 11
click at [416, 120] on input "Italien" at bounding box center [411, 115] width 10 height 10
click at [416, 236] on div "Français Anglais Portugais Espagnol Italien Sujet * Afficher les shortcodes Env…" at bounding box center [400, 175] width 432 height 131
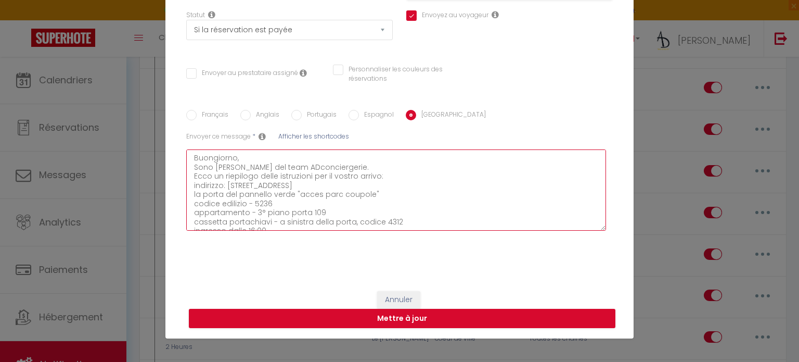
click at [416, 224] on textarea "Buongiorno, Sono Léo del team ADconciergerie. Ecco un riepilogo delle istruzion…" at bounding box center [396, 189] width 420 height 81
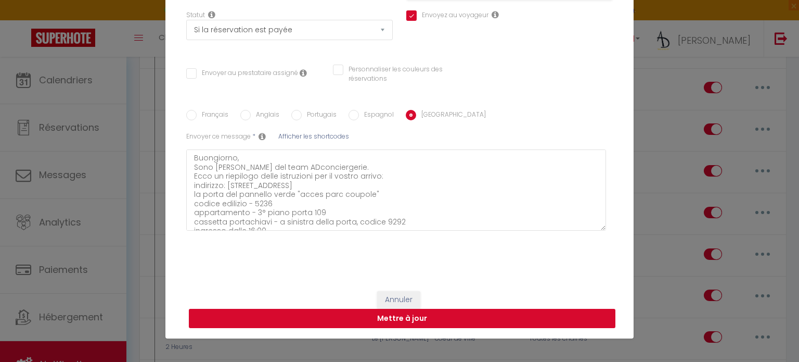
click at [392, 317] on button "Mettre à jour" at bounding box center [402, 319] width 427 height 20
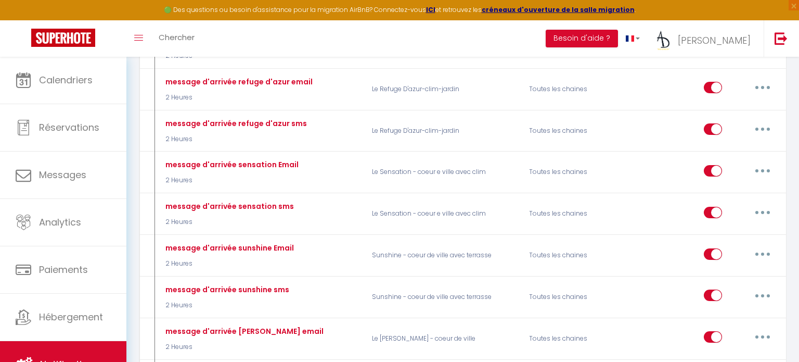
scroll to position [0, 0]
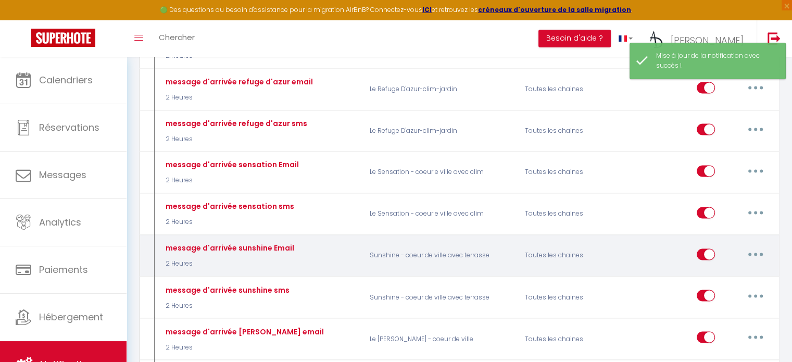
click at [754, 252] on icon "button" at bounding box center [755, 253] width 3 height 3
click at [715, 269] on link "Editer" at bounding box center [728, 278] width 77 height 18
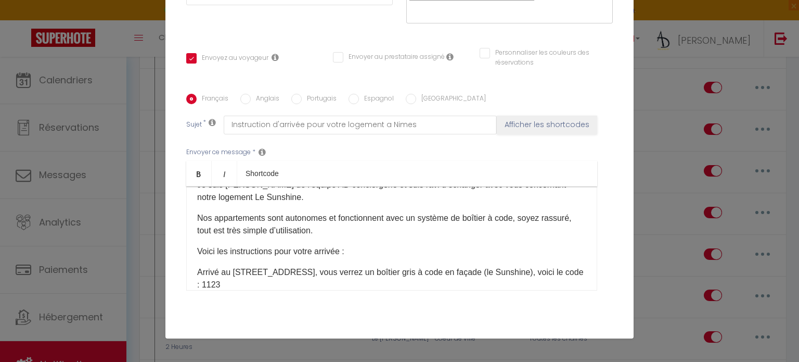
scroll to position [77, 0]
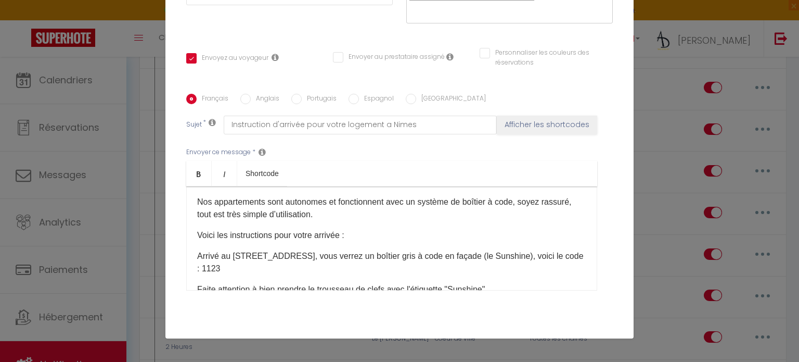
click at [515, 263] on p "Arrivé au 11 rue Tedenat, vous verrez un boîtier gris à code en façade (le Suns…" at bounding box center [391, 262] width 389 height 25
click at [255, 103] on label "Anglais" at bounding box center [265, 99] width 29 height 11
click at [251, 103] on input "Anglais" at bounding box center [245, 99] width 10 height 10
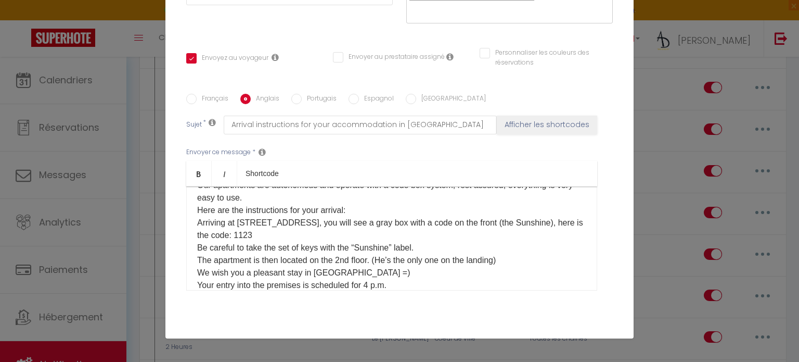
click at [335, 233] on p "It's D-DAY! I am Léo from the AD concierge team and am delighted to discuss wit…" at bounding box center [391, 235] width 389 height 187
click at [296, 97] on input "Portugais" at bounding box center [296, 99] width 10 height 10
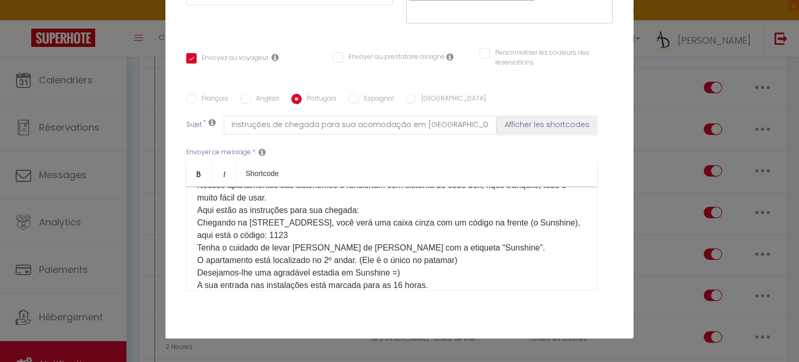
click at [301, 242] on p "É DIA D! Sou Léo, da equipe de concierge da AD e tenho o prazer de discutir com…" at bounding box center [391, 235] width 389 height 187
click at [304, 233] on p "É DIA D! Sou Léo, da equipe de concierge da AD e tenho o prazer de discutir com…" at bounding box center [391, 235] width 389 height 187
click at [367, 98] on label "Espagnol" at bounding box center [376, 99] width 35 height 11
click at [359, 98] on input "Espagnol" at bounding box center [354, 99] width 10 height 10
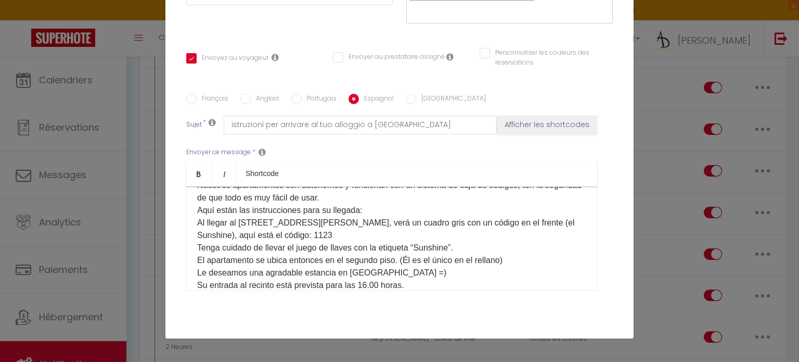
click at [346, 232] on p "¡Es el DÍA D! Soy Léo, del equipo de conserjería de AD, y estoy encantado de ha…" at bounding box center [391, 235] width 389 height 187
click at [416, 101] on label "Italien" at bounding box center [451, 99] width 70 height 11
click at [415, 101] on input "Italien" at bounding box center [411, 99] width 10 height 10
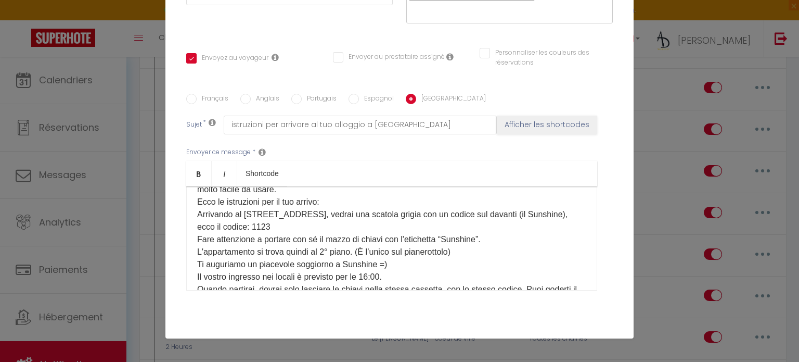
click at [355, 212] on p "Buongiorno [GUEST:NAME]​, È il D-DAY! Sono Léo del team di portineria AD e sono…" at bounding box center [391, 221] width 389 height 200
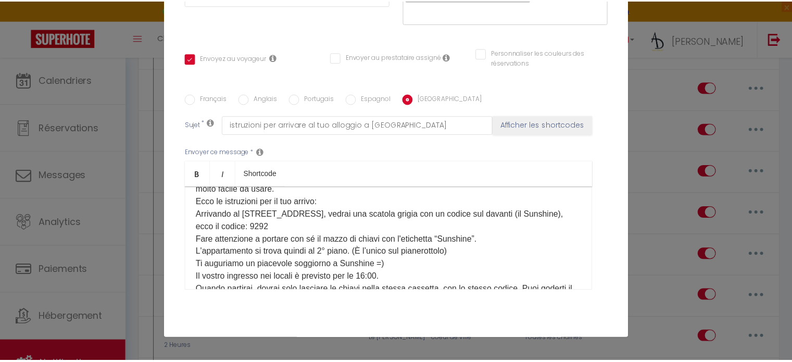
scroll to position [233, 0]
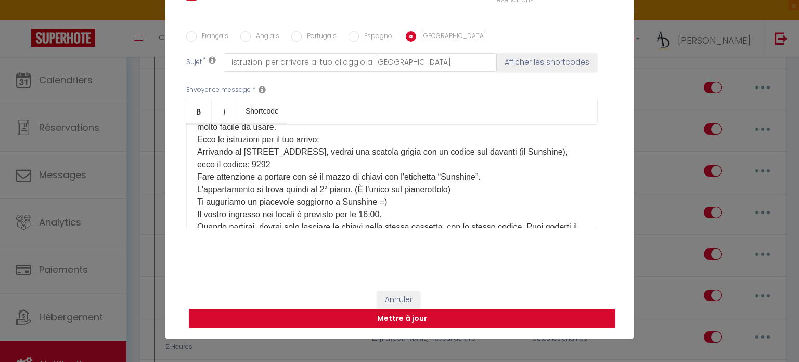
click at [562, 318] on button "Mettre à jour" at bounding box center [402, 319] width 427 height 20
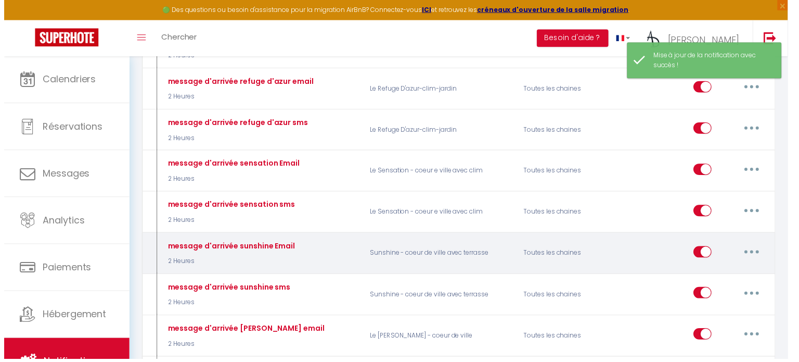
scroll to position [0, 0]
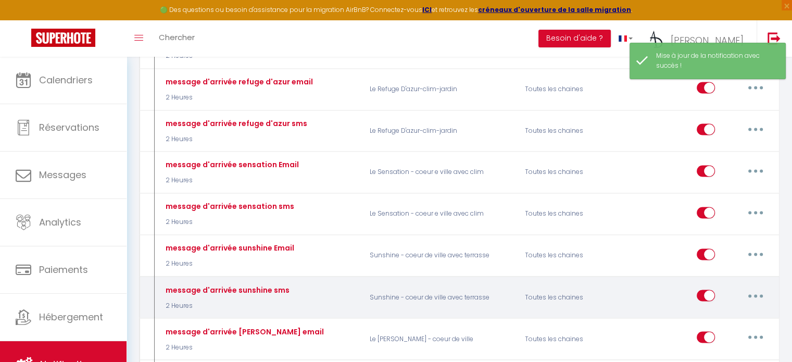
click at [754, 287] on button "button" at bounding box center [755, 295] width 29 height 17
click at [718, 310] on link "Editer" at bounding box center [728, 319] width 77 height 18
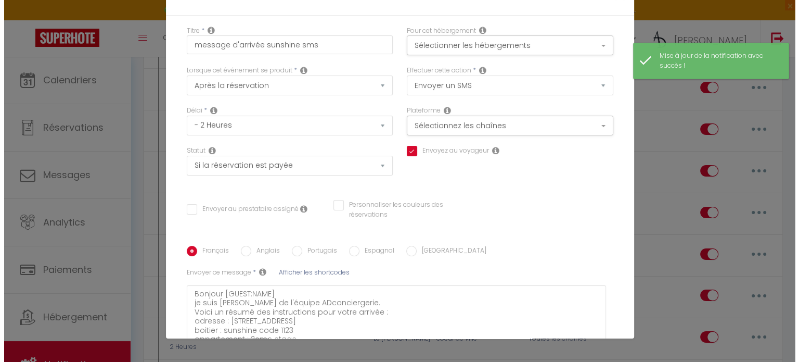
scroll to position [136, 0]
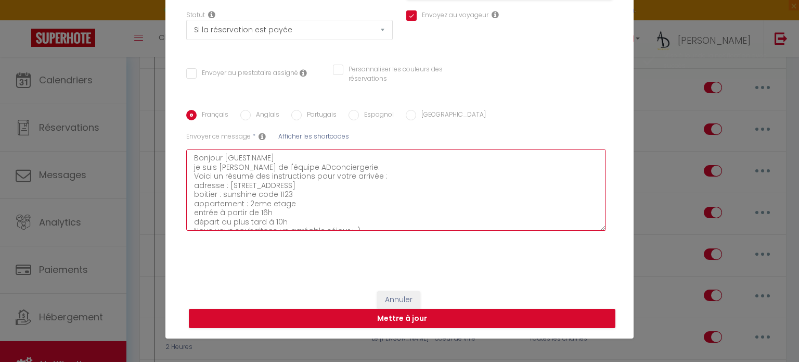
click at [313, 195] on textarea "Bonjour [GUEST:NAME] je suis Léo de l'équipe ADconciergerie. Voici un résumé de…" at bounding box center [396, 189] width 420 height 81
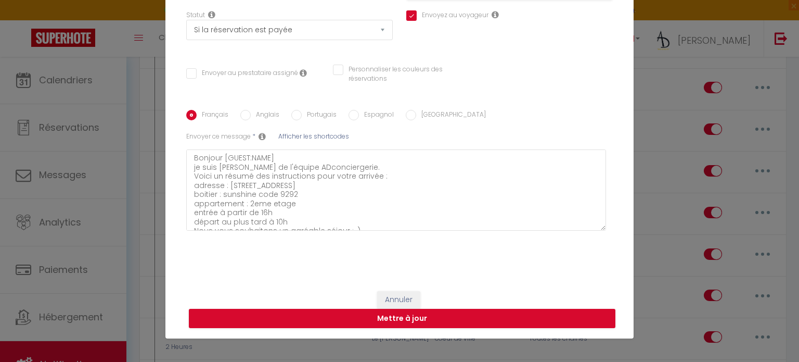
click at [254, 113] on label "Anglais" at bounding box center [265, 115] width 29 height 11
click at [251, 113] on input "Anglais" at bounding box center [245, 115] width 10 height 10
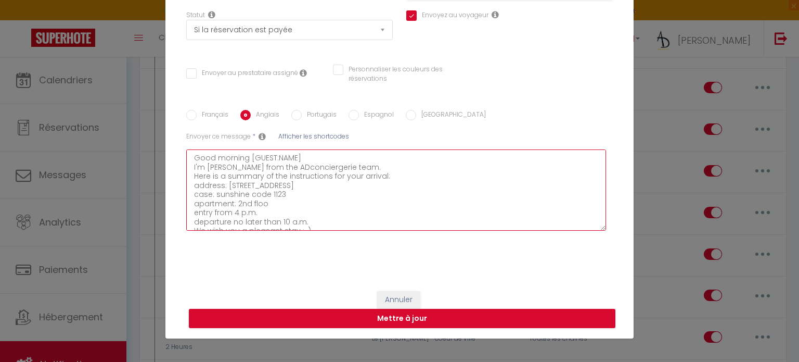
click at [302, 193] on textarea "Good morning [GUEST:NAME] I'm Léo from the ADconciergerie team. Here is a summa…" at bounding box center [396, 189] width 420 height 81
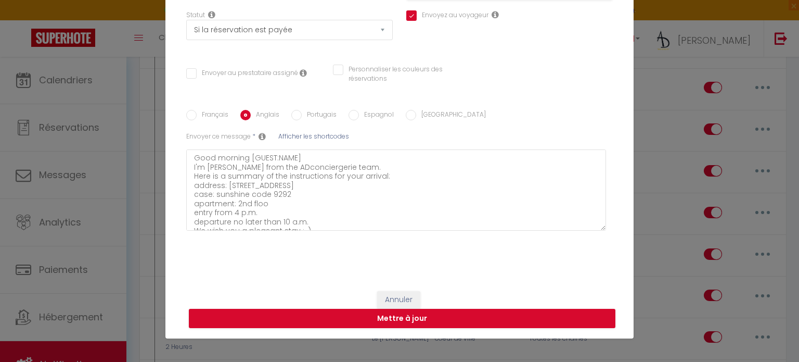
click at [293, 117] on input "Portugais" at bounding box center [296, 115] width 10 height 10
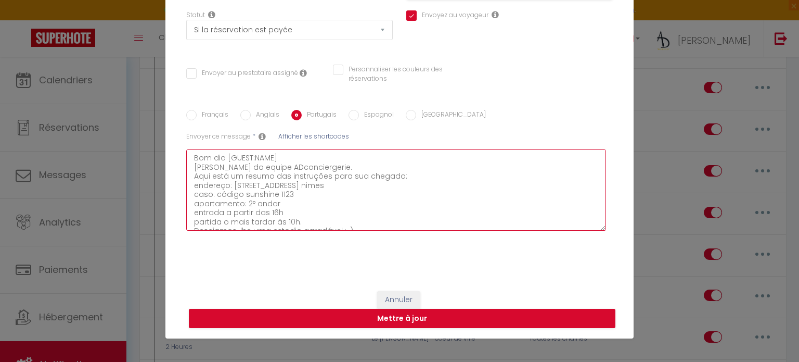
click at [288, 194] on textarea "Bom dia [GUEST:NAME] Sou Léo da equipe ADconciergerie. Aqui está um resumo das …" at bounding box center [396, 189] width 420 height 81
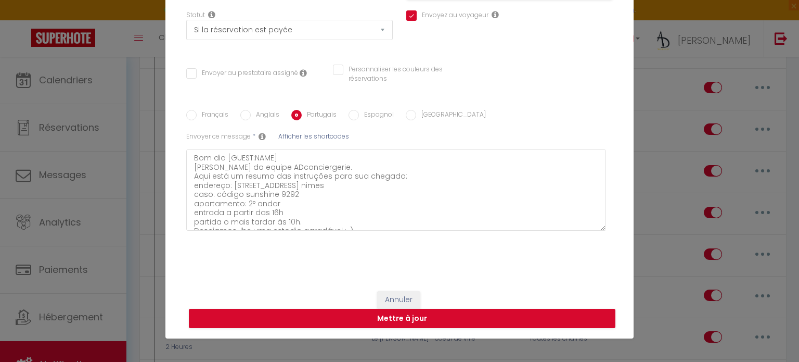
click at [360, 111] on label "Espagnol" at bounding box center [376, 115] width 35 height 11
click at [359, 111] on input "Espagnol" at bounding box center [354, 115] width 10 height 10
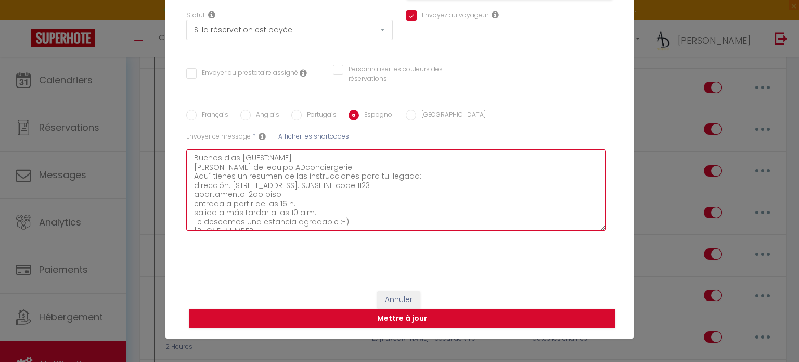
click at [329, 193] on textarea "Buenos dias [GUEST:NAME] Soy Léo del equipo ADconciergerie. Aquí tienes un resu…" at bounding box center [396, 189] width 420 height 81
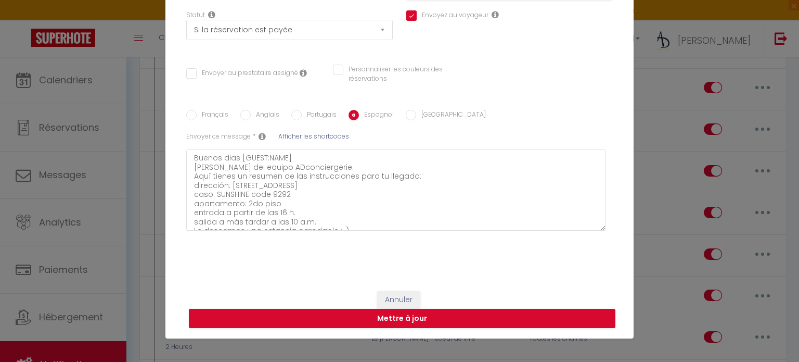
click at [416, 111] on label "Italien" at bounding box center [451, 115] width 70 height 11
click at [412, 111] on input "Italien" at bounding box center [411, 115] width 10 height 10
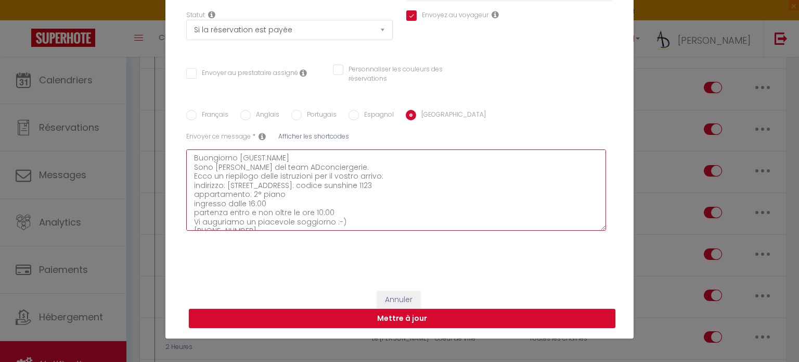
click at [322, 193] on textarea "Buongiorno [GUEST:NAME] Sono Léo del team ADconciergerie. Ecco un riepilogo del…" at bounding box center [396, 189] width 420 height 81
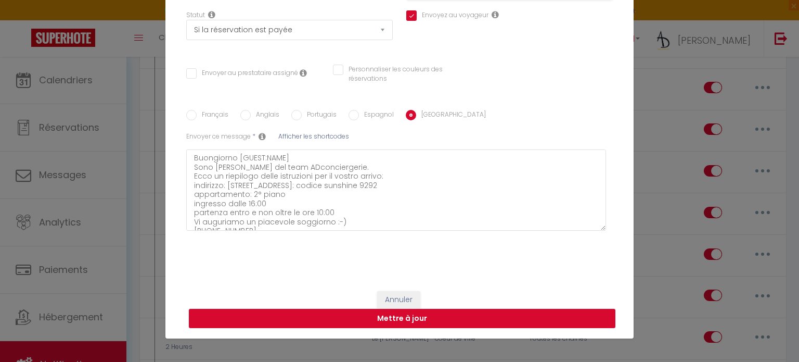
click at [312, 316] on button "Mettre à jour" at bounding box center [402, 319] width 427 height 20
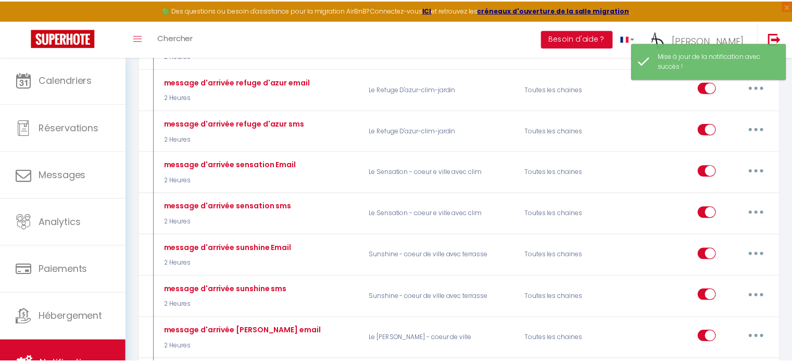
scroll to position [0, 0]
